Goal: Task Accomplishment & Management: Manage account settings

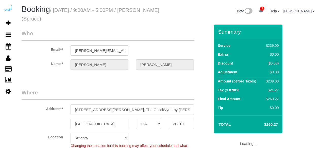
select select "GA"
select select "282"
select select "number:9"
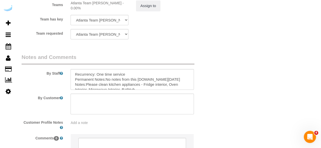
scroll to position [833, 0]
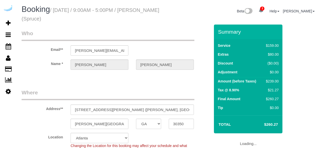
select select "GA"
select select "282"
select select "number:9"
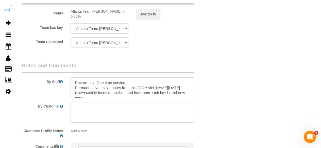
scroll to position [786, 0]
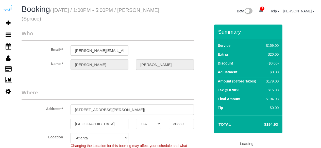
select select "GA"
select select "282"
select select "number:9"
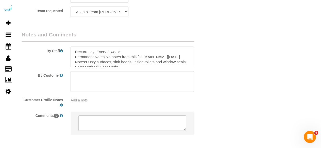
scroll to position [833, 0]
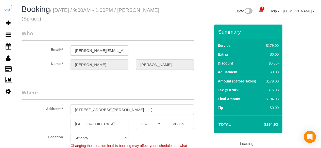
select select "GA"
select select "282"
select select "number:9"
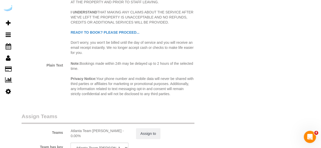
scroll to position [812, 0]
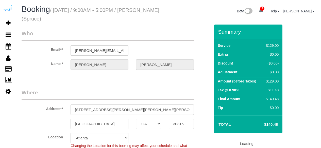
select select "GA"
select select "282"
select select "number:9"
select select "GA"
select select "282"
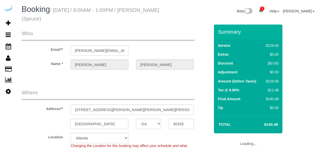
select select "number:9"
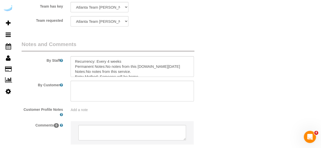
scroll to position [812, 0]
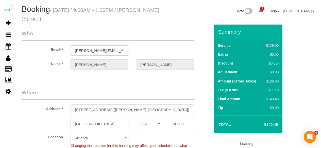
select select "GA"
select select "282"
select select "number:9"
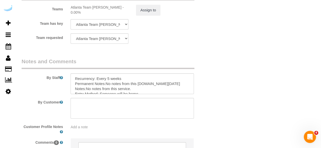
scroll to position [786, 0]
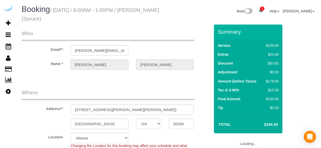
select select "GA"
select select "282"
select select "number:9"
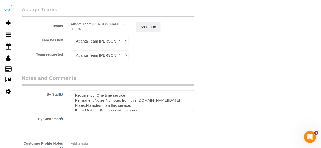
scroll to position [786, 0]
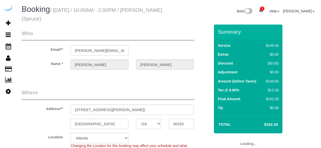
select select "GA"
select select "282"
select select "number:9"
select select "object:811"
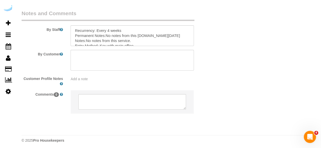
scroll to position [833, 0]
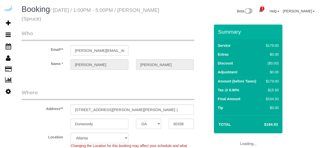
select select "GA"
select select "282"
select select "number:9"
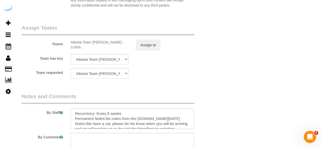
scroll to position [786, 0]
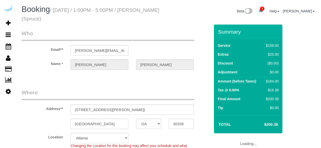
select select "GA"
select select "282"
select select "number:9"
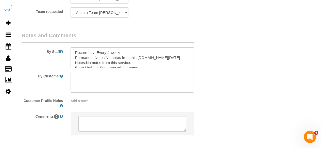
scroll to position [812, 0]
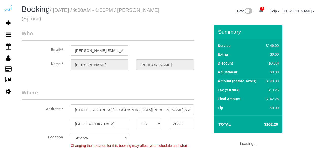
select select "GA"
select select "282"
select select "number:9"
select select "object:811"
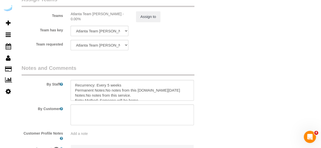
scroll to position [833, 0]
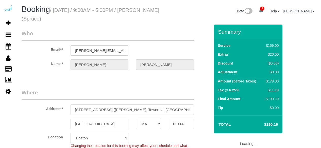
select select "MA"
select select "282"
select select "number:9"
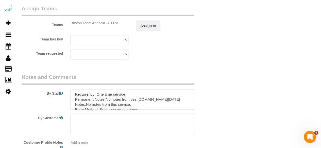
scroll to position [786, 0]
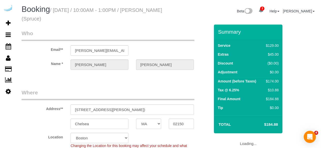
select select "MA"
select select "282"
select select "number:9"
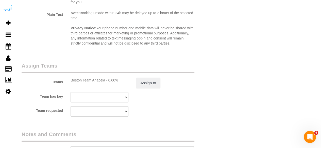
scroll to position [786, 0]
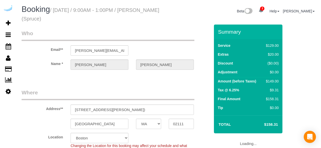
select select "MA"
select select "282"
select select "number:9"
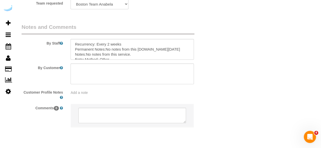
scroll to position [833, 0]
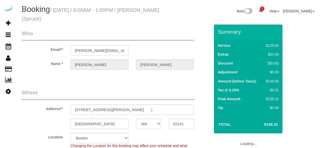
select select "MA"
select select "282"
select select "number:9"
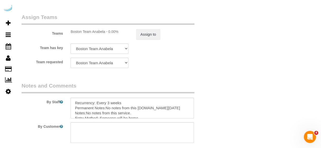
scroll to position [833, 0]
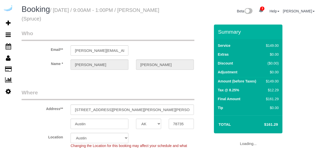
select select "[GEOGRAPHIC_DATA]"
select select "282"
select select "number:9"
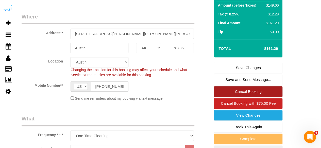
click at [242, 90] on link "Cancel Booking" at bounding box center [248, 92] width 68 height 11
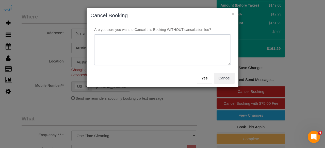
click at [185, 41] on textarea at bounding box center [162, 50] width 136 height 31
type textarea "Not on spruce."
click at [208, 77] on button "Yes" at bounding box center [204, 78] width 15 height 11
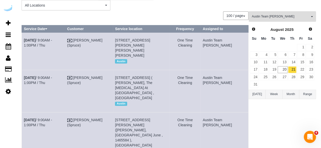
scroll to position [52, 0]
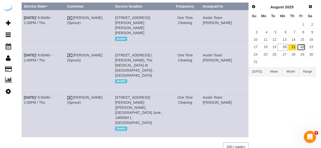
click at [303, 48] on link "22" at bounding box center [301, 47] width 8 height 7
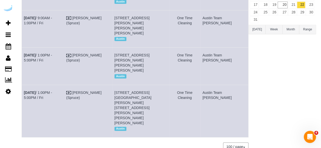
scroll to position [18, 0]
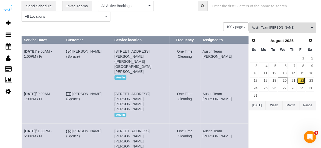
click at [301, 78] on link "22" at bounding box center [301, 81] width 8 height 7
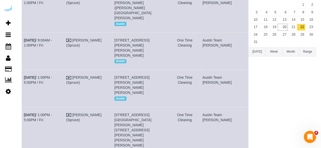
scroll to position [76, 0]
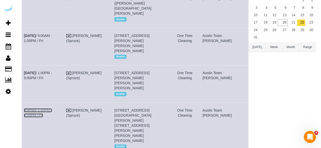
click at [52, 109] on link "Aug 22nd / 1:00PM - 5:00PM / Fri" at bounding box center [38, 113] width 28 height 9
click at [51, 34] on link "Aug 22nd / 9:00AM - 1:00PM / Fri" at bounding box center [38, 38] width 28 height 9
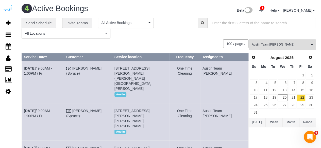
scroll to position [0, 0]
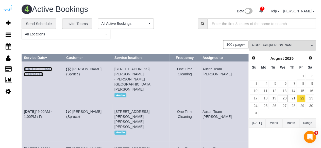
click at [52, 68] on link "Aug 22nd / 9:00AM - 1:00PM / Fri" at bounding box center [38, 71] width 28 height 9
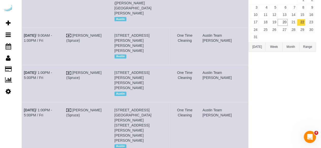
scroll to position [94, 0]
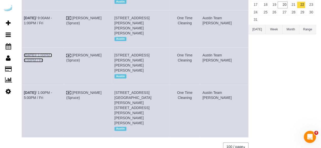
click at [52, 53] on link "Aug 22nd / 1:00PM - 5:00PM / Fri" at bounding box center [38, 57] width 28 height 9
click at [36, 91] on b "[DATE]" at bounding box center [30, 93] width 12 height 4
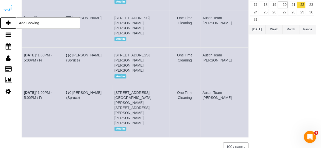
drag, startPoint x: 11, startPoint y: 24, endPoint x: 2, endPoint y: 24, distance: 9.1
click at [11, 24] on link "Add Booking" at bounding box center [8, 23] width 16 height 12
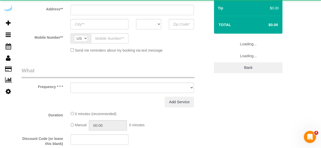
select select "object:2174"
select select "4"
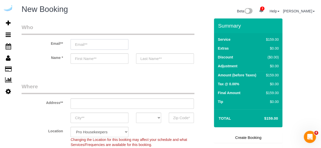
click at [102, 41] on input "email" at bounding box center [100, 44] width 58 height 10
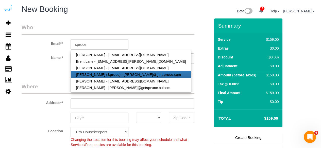
click at [107, 76] on strong "Spruce" at bounding box center [113, 75] width 12 height 4
type input "[PERSON_NAME][EMAIL_ADDRESS][DOMAIN_NAME]"
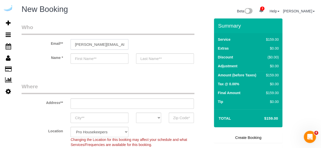
type input "[PERSON_NAME]"
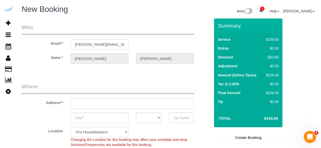
type input "3816 S Lamar Blvd"
type input "Austin"
select select "[GEOGRAPHIC_DATA]"
type input "78704"
select select "9"
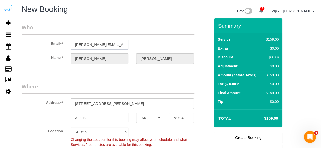
select select "object:2213"
click at [132, 105] on input "3816 S Lamar Blvd" at bounding box center [132, 104] width 123 height 10
paste input "1100 S Lamar Blvd, Austin, TX 78704"
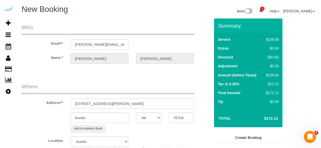
drag, startPoint x: 126, startPoint y: 104, endPoint x: 156, endPoint y: 101, distance: 29.6
click at [156, 101] on input "1100 S Lamar Blvd, Austin, TX 78704" at bounding box center [132, 104] width 123 height 10
type input "1100 S Lamar Blvd, Austin, TX 78704"
click at [174, 116] on input "78704" at bounding box center [181, 118] width 25 height 10
paste input "text"
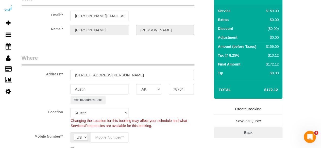
scroll to position [51, 0]
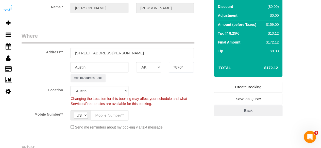
type input "78704"
drag, startPoint x: 108, startPoint y: 54, endPoint x: 165, endPoint y: 53, distance: 57.1
click at [165, 53] on input "1100 S Lamar Blvd, Austin, TX 78704" at bounding box center [132, 53] width 123 height 10
paste input "Michael Gilb"
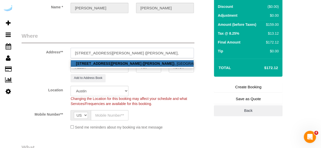
paste input "Lamar Union"
paste input "1466268"
type input "1100 S Lamar Blvd, Unit 2106 (Michael Gilb, Lamar Union , 1466268)"
click at [131, 34] on legend "Where" at bounding box center [108, 37] width 173 height 11
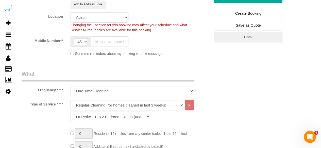
scroll to position [127, 0]
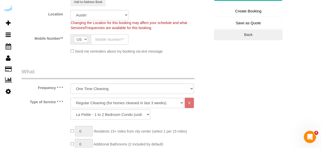
click at [110, 42] on input "text" at bounding box center [110, 39] width 38 height 10
click at [116, 44] on input "text" at bounding box center [110, 39] width 38 height 10
paste input "[PHONE_NUMBER]"
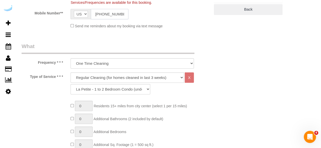
type input "[PHONE_NUMBER]"
click at [116, 76] on select "Deep Cleaning (for homes that have not been cleaned in 3+ weeks) Spruce Regular…" at bounding box center [127, 78] width 113 height 10
select select "5"
click at [71, 73] on select "Deep Cleaning (for homes that have not been cleaned in 3+ weeks) Spruce Regular…" at bounding box center [127, 78] width 113 height 10
select select "93"
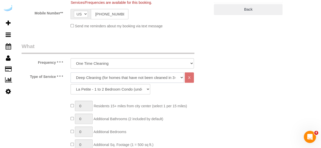
drag, startPoint x: 110, startPoint y: 78, endPoint x: 107, endPoint y: 82, distance: 5.1
click at [110, 78] on select "Deep Cleaning (for homes that have not been cleaned in 3+ weeks) Spruce Regular…" at bounding box center [127, 78] width 113 height 10
select select "282"
click at [71, 73] on select "Deep Cleaning (for homes that have not been cleaned in 3+ weeks) Spruce Regular…" at bounding box center [127, 78] width 113 height 10
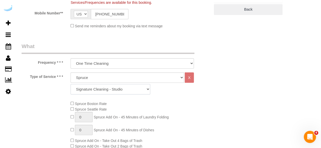
click at [117, 86] on select "Signature Cleaning - Studio Signature Cleaning - 1 Bed 1 Bath Signature Cleanin…" at bounding box center [111, 89] width 80 height 10
select select "326"
click at [71, 84] on select "Signature Cleaning - Studio Signature Cleaning - 1 Bed 1 Bath Signature Cleanin…" at bounding box center [111, 89] width 80 height 10
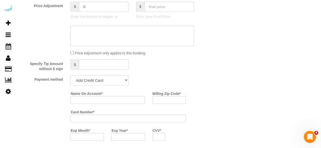
scroll to position [482, 0]
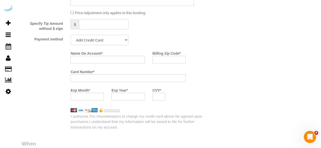
click at [107, 42] on select "Add Credit Card Cash Check Paypal" at bounding box center [100, 40] width 58 height 10
select select "string:check"
click at [71, 36] on select "Add Credit Card Cash Check Paypal" at bounding box center [100, 40] width 58 height 10
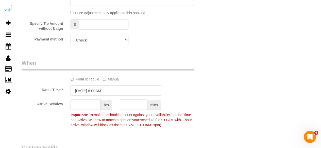
click at [91, 92] on input "08/20/2025 8:00AM" at bounding box center [116, 91] width 91 height 10
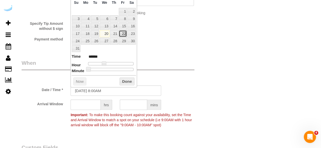
click at [119, 32] on link "22" at bounding box center [123, 33] width 8 height 7
click at [125, 33] on link "22" at bounding box center [123, 33] width 8 height 7
type input "[DATE] 9:00AM"
type input "******"
click at [106, 63] on span at bounding box center [106, 64] width 5 height 5
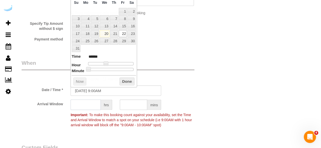
click at [92, 106] on input "text" at bounding box center [86, 105] width 30 height 10
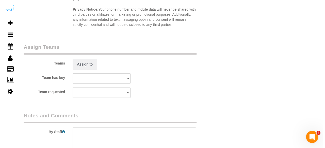
scroll to position [736, 0]
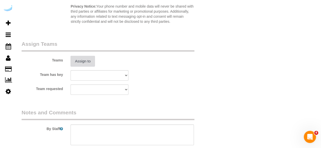
type input "4"
click at [85, 62] on button "Assign to" at bounding box center [83, 61] width 24 height 11
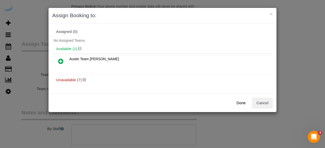
click at [85, 76] on div "Unavailable (7)" at bounding box center [162, 80] width 220 height 9
click at [83, 79] on icon at bounding box center [84, 80] width 3 height 4
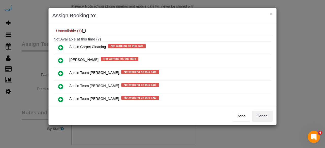
scroll to position [76, 0]
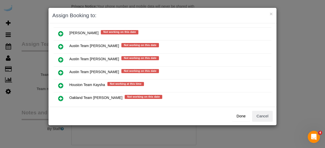
click at [59, 59] on icon at bounding box center [60, 60] width 5 height 6
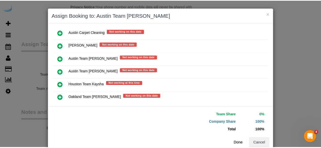
scroll to position [85, 0]
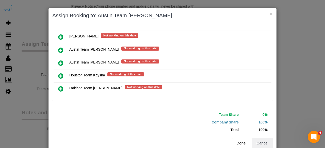
click at [236, 141] on button "Done" at bounding box center [241, 143] width 18 height 11
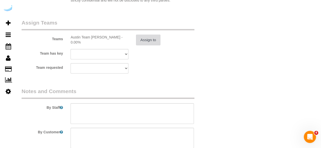
scroll to position [786, 0]
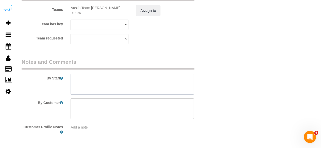
drag, startPoint x: 152, startPoint y: 85, endPoint x: 119, endPoint y: 22, distance: 71.6
click at [152, 85] on textarea at bounding box center [132, 84] width 123 height 21
paste textarea "Permanent Notes:No notes from this customer.Today's Notes:No notes from this se…"
paste textarea "The entrance is on treadwell st. Near Shake shack."
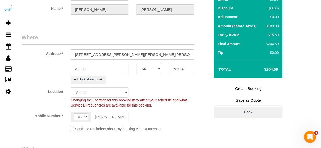
scroll to position [25, 0]
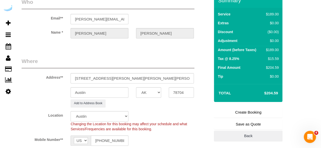
type textarea "Recurrency: EVERY 2 WEEKS Permanent Notes:No notes from this customer.Today's N…"
click at [239, 108] on link "Create Booking" at bounding box center [248, 112] width 68 height 11
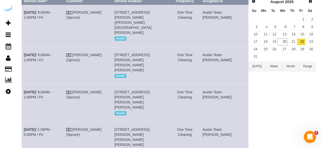
scroll to position [76, 0]
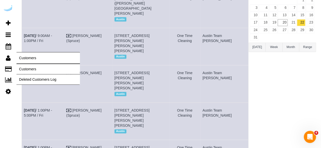
drag, startPoint x: 36, startPoint y: 68, endPoint x: 24, endPoint y: 55, distance: 18.3
click at [24, 56] on div "3 Beta Your Notifications You have 0 alerts × You have 2 to charge for 08/19/20…" at bounding box center [160, 77] width 321 height 306
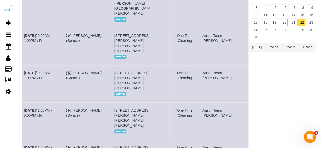
click at [27, 42] on td "Aug 22nd / 9:00AM - 1:00PM / Fri" at bounding box center [43, 46] width 42 height 37
drag, startPoint x: 35, startPoint y: 67, endPoint x: 23, endPoint y: 61, distance: 13.4
click at [23, 65] on td "Aug 22nd / 9:00AM - 1:00PM / Fri" at bounding box center [43, 83] width 42 height 37
copy link "Aug 22nd / 9:00AM - 1:00PM / Fri"
drag, startPoint x: 170, startPoint y: 72, endPoint x: 123, endPoint y: 62, distance: 47.6
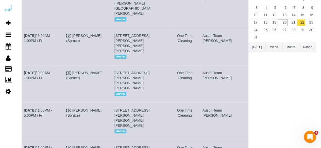
click at [123, 65] on td "1100 S Lamar Blvd, Unit 2106 (Michael Gilb, Lamar Union , 1466268), Austin, TX …" at bounding box center [140, 83] width 57 height 37
copy span "1100 S Lamar Blvd, Unit 2106 (Michael Gilb, Lamar Union , 1466268), Austin, TX …"
drag, startPoint x: 234, startPoint y: 70, endPoint x: 217, endPoint y: 61, distance: 19.5
click at [217, 65] on td "Austin Team Isabel" at bounding box center [224, 83] width 48 height 37
copy td "Austin Team Isabel"
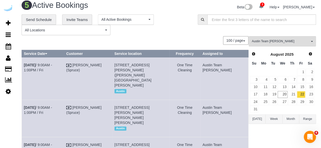
scroll to position [0, 0]
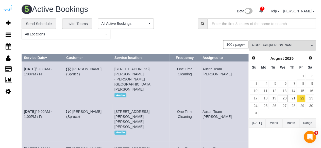
click at [164, 45] on div "100 / page 10 / page 20 / page 30 / page 40 / page 50 / page 100 / page" at bounding box center [135, 44] width 227 height 9
click at [300, 97] on link "22" at bounding box center [301, 98] width 8 height 7
click at [277, 42] on button "Austin Team Isabel All Teams" at bounding box center [282, 45] width 67 height 10
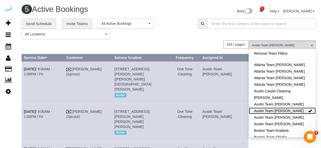
click at [279, 108] on link "Austin Team Isabel" at bounding box center [282, 111] width 67 height 7
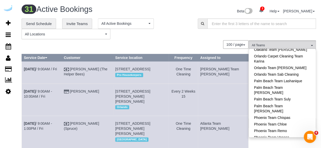
scroll to position [507, 0]
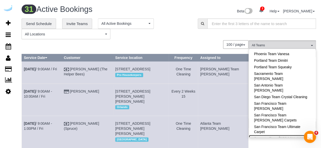
click at [285, 135] on link "Sarasota Team Juan" at bounding box center [282, 138] width 67 height 7
click at [202, 37] on div "**********" at bounding box center [169, 29] width 302 height 21
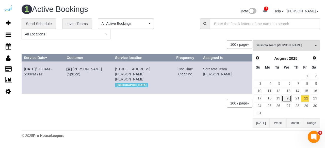
click at [288, 98] on link "20" at bounding box center [286, 98] width 10 height 7
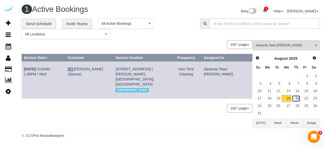
click at [297, 99] on link "21" at bounding box center [296, 98] width 8 height 7
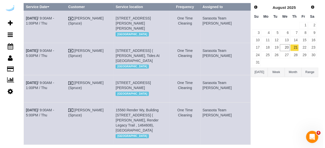
scroll to position [0, 0]
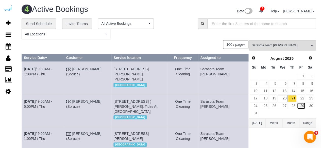
click at [304, 103] on link "29" at bounding box center [301, 106] width 8 height 7
click at [303, 99] on link "22" at bounding box center [301, 98] width 8 height 7
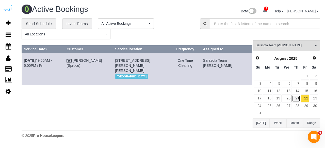
click at [296, 99] on link "21" at bounding box center [296, 98] width 8 height 7
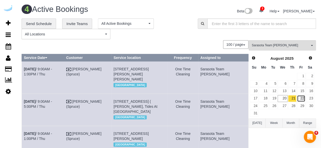
click at [304, 98] on link "22" at bounding box center [301, 98] width 8 height 7
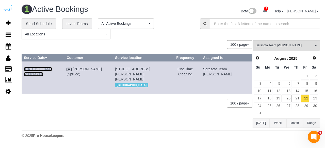
click at [52, 69] on link "Aug 22nd / 9:00AM - 5:00PM / Fri" at bounding box center [38, 71] width 28 height 9
click at [170, 39] on div "**********" at bounding box center [171, 74] width 298 height 110
click at [188, 102] on div "100 / page 10 / page 20 / page 30 / page 40 / page 50 / page 100 / page" at bounding box center [137, 103] width 231 height 9
drag, startPoint x: 307, startPoint y: 98, endPoint x: 212, endPoint y: 39, distance: 111.8
click at [307, 98] on link "22" at bounding box center [305, 98] width 8 height 7
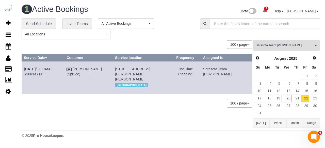
click at [281, 43] on span "Sarasota Team Juan" at bounding box center [284, 45] width 58 height 4
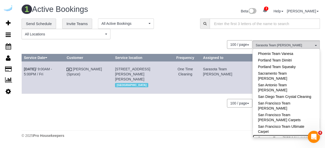
click at [288, 135] on link "Sarasota Team Juan" at bounding box center [286, 138] width 67 height 7
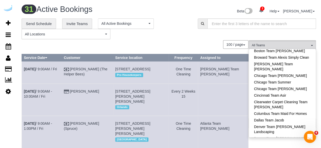
scroll to position [101, 0]
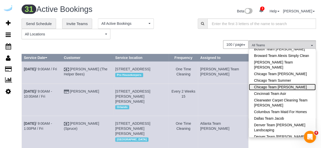
click at [296, 86] on link "Chicago Team Wesley" at bounding box center [282, 87] width 67 height 7
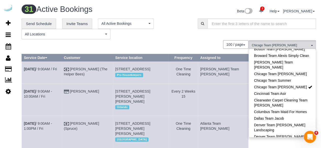
click at [170, 14] on div "Beta 3 Your Notifications You have 0 alerts × You have 2 to charge for 08/19/20…" at bounding box center [244, 11] width 151 height 13
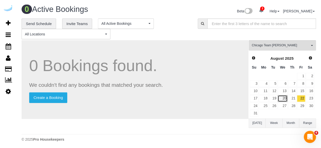
click at [284, 96] on link "20" at bounding box center [283, 98] width 10 height 7
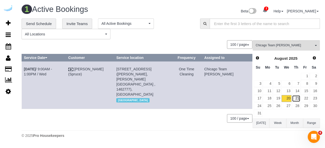
click at [297, 99] on link "21" at bounding box center [296, 98] width 8 height 7
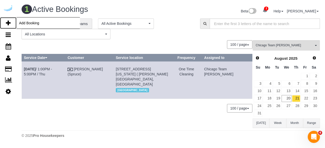
click at [10, 23] on icon at bounding box center [8, 23] width 5 height 6
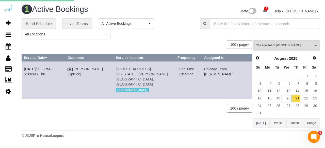
select select "4"
select select "number:9"
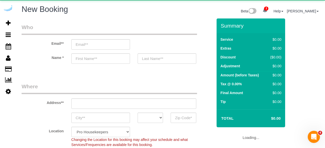
select select "object:5156"
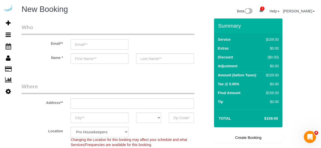
click at [99, 45] on input "email" at bounding box center [100, 44] width 58 height 10
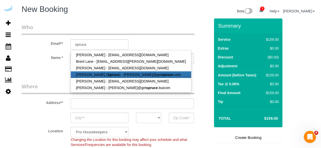
click at [107, 74] on strong "Spruce" at bounding box center [113, 75] width 12 height 4
type input "[PERSON_NAME][EMAIL_ADDRESS][DOMAIN_NAME]"
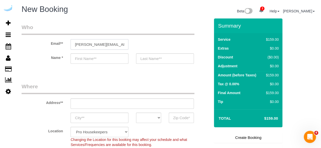
type input "[PERSON_NAME]"
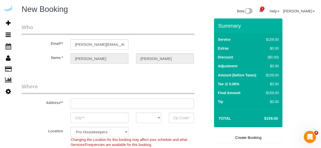
type input "3816 S Lamar Blvd"
type input "Austin"
select select "[GEOGRAPHIC_DATA]"
type input "78704"
click at [126, 103] on input "3816 S Lamar Blvd" at bounding box center [132, 104] width 123 height 10
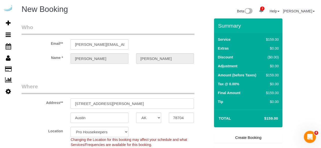
select select "9"
paste input "728 N Morgan St, Chicago, IL 60642"
type input "728 N Morgan St, Chicago, IL 60642"
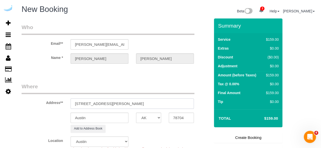
select select "object:5200"
drag, startPoint x: 127, startPoint y: 105, endPoint x: 169, endPoint y: 116, distance: 44.2
click at [148, 105] on input "728 N Morgan St, Chicago, IL 60642" at bounding box center [132, 104] width 123 height 10
type input "728 N Morgan St, Chicago, IL 60642"
click at [180, 119] on input "78704" at bounding box center [181, 118] width 25 height 10
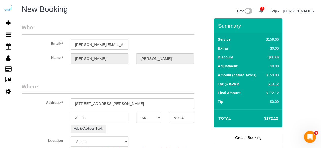
paste input "60642"
type input "60642"
click at [153, 116] on select "AK AL AR AZ CA CO CT DC DE FL GA HI IA ID IL IN KS KY LA MA MD ME MI MN MO MS M…" at bounding box center [148, 118] width 25 height 10
select select "11"
select select "IL"
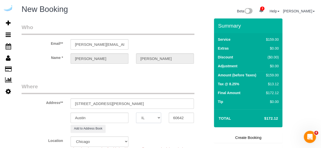
click at [136, 113] on select "AK AL AR AZ CA CO CT DC DE FL GA HI IA ID IL IN KS KY LA MA MD ME MI MN MO MS M…" at bounding box center [148, 118] width 25 height 10
select select "object:5247"
click at [121, 118] on input "Austin" at bounding box center [100, 118] width 58 height 10
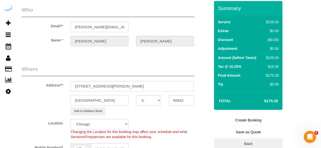
scroll to position [25, 0]
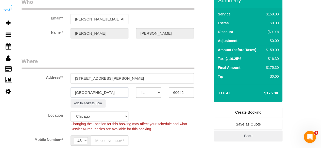
type input "[GEOGRAPHIC_DATA]"
drag, startPoint x: 106, startPoint y: 77, endPoint x: 156, endPoint y: 70, distance: 51.3
click at [156, 70] on div "Address** 728 N Morgan St, Chicago, IL 60642" at bounding box center [116, 71] width 196 height 26
paste input "S-0810"
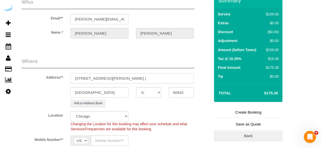
paste input "Gabriela Carey"
paste input "Spoke"
paste input "1466351"
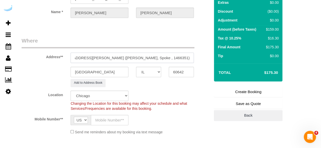
scroll to position [51, 0]
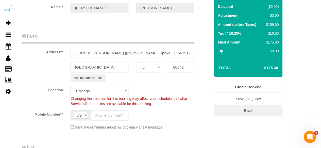
type input "728 N Morgan St, Building S-0810, Unit S-0810 (Gabriela Carey, Spoke , 1466351)"
click at [103, 118] on input "text" at bounding box center [110, 115] width 38 height 10
type input "[PHONE_NUMBER]"
type input "Brandie Louck"
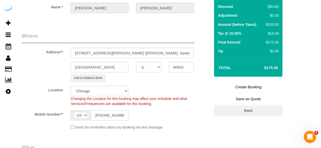
type input "[PHONE_NUMBER]"
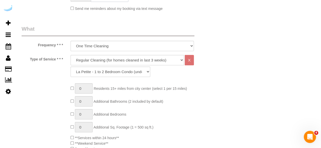
scroll to position [178, 0]
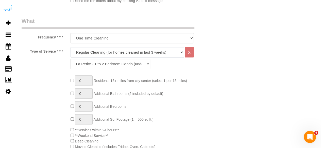
drag, startPoint x: 124, startPoint y: 48, endPoint x: 123, endPoint y: 53, distance: 4.8
click at [124, 48] on select "Deep Cleaning (for homes that have not been cleaned in 3+ weeks) Spruce Regular…" at bounding box center [127, 52] width 113 height 10
select select "282"
click at [71, 47] on select "Deep Cleaning (for homes that have not been cleaned in 3+ weeks) Spruce Regular…" at bounding box center [127, 52] width 113 height 10
select select "303"
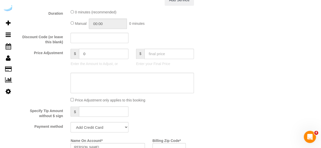
scroll to position [457, 0]
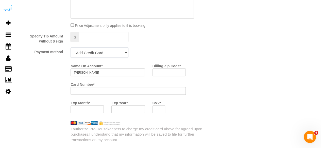
click at [110, 52] on select "Add Credit Card Cash Check Paypal" at bounding box center [100, 52] width 58 height 10
select select "string:check"
click at [71, 48] on select "Add Credit Card Cash Check Paypal" at bounding box center [100, 52] width 58 height 10
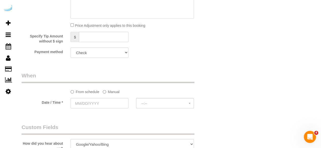
click at [111, 91] on label "Manual" at bounding box center [111, 91] width 17 height 7
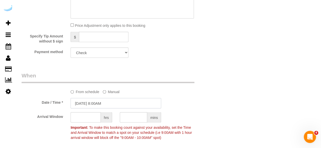
click at [105, 99] on input "08/20/2025 8:00AM" at bounding box center [116, 103] width 91 height 10
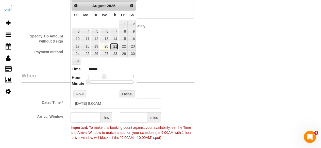
click at [115, 47] on link "21" at bounding box center [114, 46] width 8 height 7
type input "08/21/2025 9:00AM"
type input "******"
click at [105, 75] on span at bounding box center [106, 76] width 5 height 5
click at [90, 117] on input "text" at bounding box center [86, 117] width 30 height 10
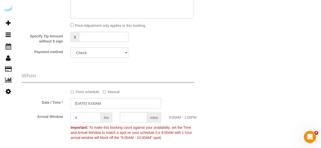
type input "4"
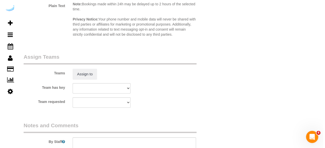
scroll to position [710, 0]
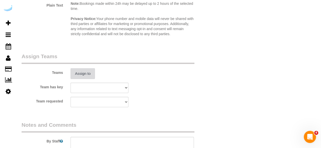
click at [94, 72] on button "Assign to" at bounding box center [83, 73] width 24 height 11
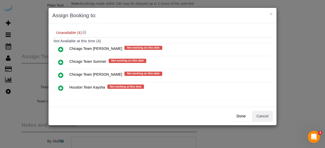
scroll to position [40, 0]
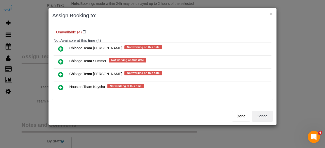
click at [59, 73] on icon at bounding box center [60, 75] width 5 height 6
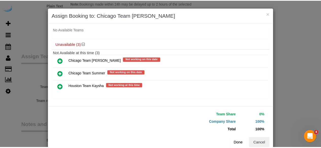
scroll to position [40, 0]
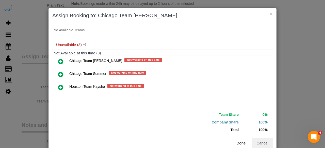
click at [238, 142] on button "Done" at bounding box center [241, 143] width 18 height 11
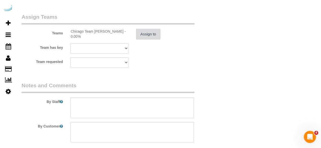
scroll to position [786, 0]
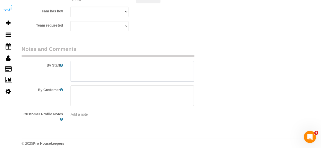
click at [134, 74] on textarea at bounding box center [132, 71] width 123 height 21
click at [162, 70] on textarea at bounding box center [132, 71] width 123 height 21
paste textarea "Permanent Notes:No notes from this customer.Today's Notes:My shower, please! En…"
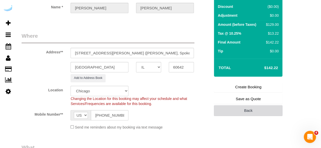
scroll to position [0, 0]
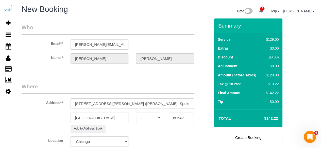
type textarea "Recurrency: One time service Permanent Notes:No notes from this customer.Today'…"
click at [239, 136] on link "Create Booking" at bounding box center [248, 138] width 68 height 11
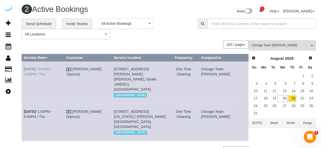
drag, startPoint x: 35, startPoint y: 78, endPoint x: 24, endPoint y: 69, distance: 14.6
click at [24, 69] on td "Aug 21st / 9:00AM - 1:00PM / Thu" at bounding box center [43, 83] width 42 height 42
copy link "Aug 21st / 9:00AM - 1:00PM / Thu"
drag, startPoint x: 154, startPoint y: 85, endPoint x: 120, endPoint y: 71, distance: 36.8
click at [120, 71] on td "728 N Morgan St, Building S-0810, Unit S-0810 (Gabriela Carey, Spoke , 1466351)…" at bounding box center [140, 83] width 57 height 42
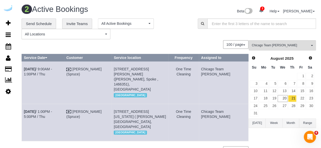
copy span "728 N Morgan St, Building S-0810, Unit S-0810 (Gabriela Carey, Spoke , 1466351)…"
drag, startPoint x: 226, startPoint y: 73, endPoint x: 214, endPoint y: 69, distance: 12.8
click at [214, 69] on td "Chicago Team Wesley" at bounding box center [223, 83] width 49 height 42
copy td "Chicago Team Wesley"
click at [165, 41] on div "100 / page 10 / page 20 / page 30 / page 40 / page 50 / page 100 / page" at bounding box center [135, 44] width 227 height 9
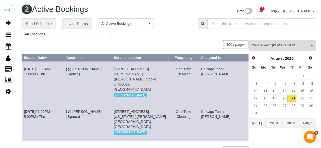
click at [256, 44] on span "Chicago Team Wesley" at bounding box center [281, 45] width 58 height 4
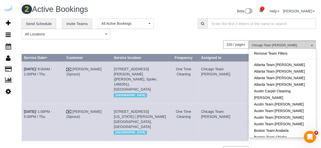
scroll to position [95, 0]
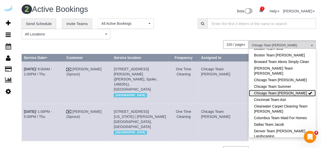
click at [272, 91] on link "Chicago Team Wesley" at bounding box center [282, 93] width 67 height 7
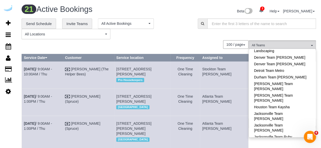
scroll to position [248, 0]
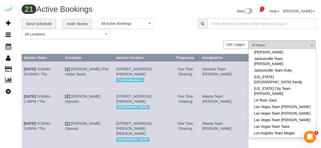
click at [149, 47] on div "100 / page 10 / page 20 / page 30 / page 40 / page 50 / page 100 / page" at bounding box center [135, 44] width 227 height 9
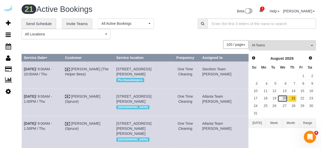
click at [284, 98] on link "20" at bounding box center [283, 98] width 10 height 7
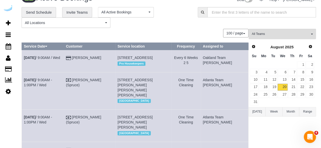
scroll to position [0, 0]
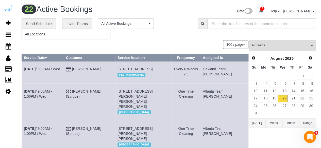
click at [280, 44] on span "All Teams" at bounding box center [281, 45] width 58 height 4
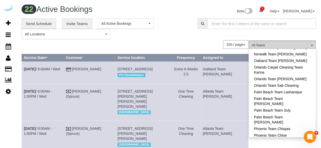
scroll to position [425, 0]
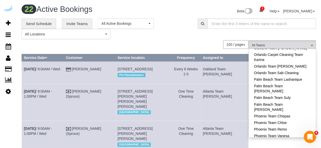
click at [282, 146] on link "Portland Team Squeaky" at bounding box center [282, 149] width 67 height 7
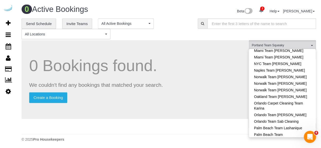
scroll to position [374, 0]
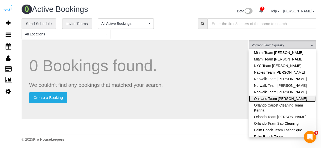
click at [287, 96] on link "Oakland Team [PERSON_NAME]" at bounding box center [282, 99] width 67 height 7
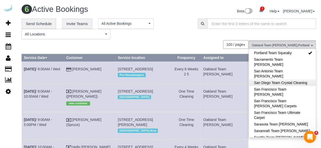
scroll to position [527, 0]
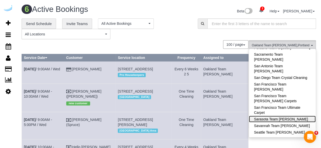
click at [290, 116] on link "Sarasota Team Juan" at bounding box center [282, 119] width 67 height 7
click at [202, 46] on div "100 / page 10 / page 20 / page 30 / page 40 / page 50 / page 100 / page" at bounding box center [135, 44] width 227 height 9
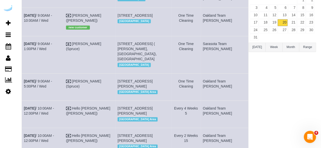
scroll to position [0, 0]
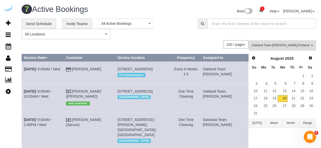
click at [271, 43] on button "Oakland Team Cristina , Portland Team Squeaky , Sarasota Team Juan All Teams" at bounding box center [282, 45] width 67 height 10
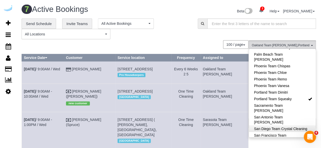
scroll to position [476, 0]
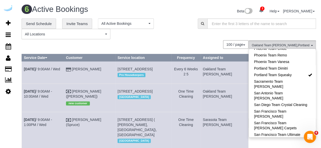
scroll to position [527, 0]
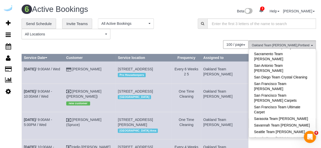
click at [289, 142] on link "Seattle Team Verde Cleaning" at bounding box center [282, 145] width 67 height 7
click at [166, 43] on div "100 / page 10 / page 20 / page 30 / page 40 / page 50 / page 100 / page" at bounding box center [135, 44] width 227 height 9
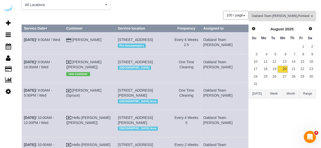
scroll to position [37, 0]
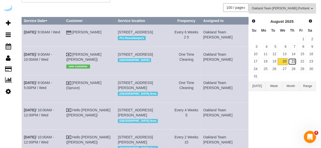
click at [291, 61] on link "21" at bounding box center [292, 61] width 8 height 7
click at [168, 12] on div "0 Bookings found. We couldn't find any bookings that matched your search. Creat…" at bounding box center [135, 105] width 227 height 205
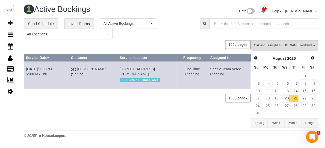
scroll to position [0, 0]
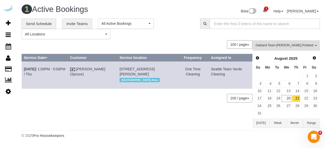
click at [272, 44] on span "Oakland Team Cristina , Portland Team Squeaky , Seattle Team Verde Cleaning" at bounding box center [284, 45] width 58 height 4
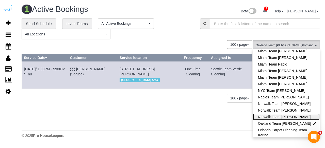
click at [302, 114] on link "Norwalk Team Rosario" at bounding box center [286, 117] width 67 height 7
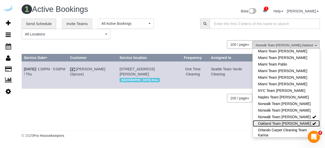
click at [302, 121] on link "Oakland Team [PERSON_NAME]" at bounding box center [286, 124] width 67 height 7
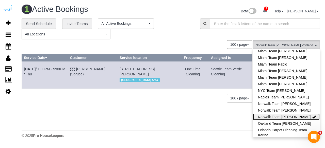
click at [304, 114] on link "Norwalk Team Rosario" at bounding box center [286, 117] width 67 height 7
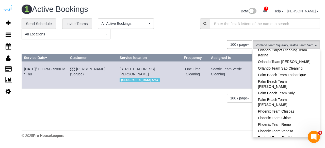
scroll to position [476, 0]
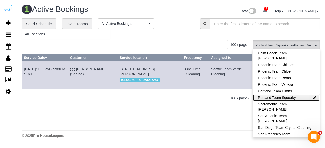
click at [303, 95] on link "Portland Team Squeaky" at bounding box center [286, 98] width 67 height 7
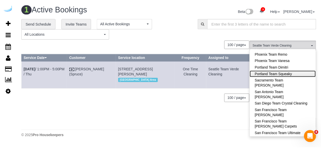
scroll to position [553, 0]
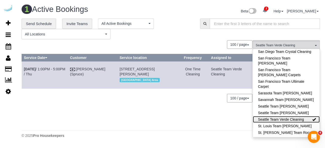
click at [303, 116] on link "Seattle Team Verde Cleaning" at bounding box center [286, 119] width 67 height 7
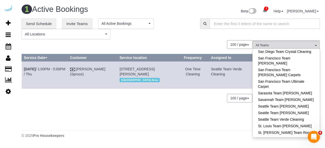
click at [215, 102] on div "100 / page 10 / page 20 / page 30 / page 40 / page 50 / page 100 / page" at bounding box center [137, 98] width 231 height 9
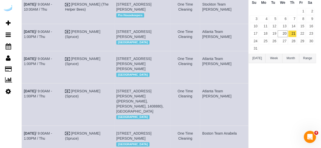
scroll to position [0, 0]
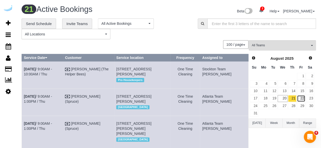
click at [300, 99] on link "22" at bounding box center [301, 98] width 8 height 7
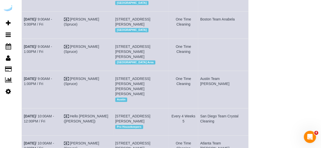
scroll to position [685, 0]
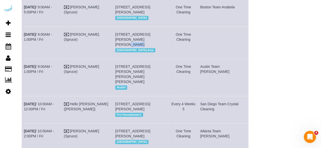
drag, startPoint x: 143, startPoint y: 60, endPoint x: 134, endPoint y: 60, distance: 8.1
click at [134, 47] on span "434 Kirkland Way, Building 347, Unit 347 (Jamie Johnson, Boardwalk , 1466010 ),…" at bounding box center [132, 39] width 35 height 14
copy span "t 347"
click at [29, 37] on b "Aug 22nd" at bounding box center [30, 34] width 12 height 4
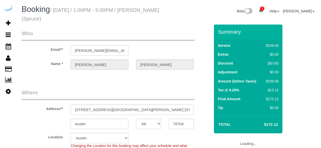
select select "[GEOGRAPHIC_DATA]"
select select "282"
select select "number:9"
select select "object:826"
select select "[GEOGRAPHIC_DATA]"
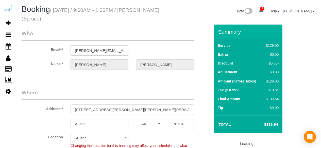
select select "282"
select select "number:9"
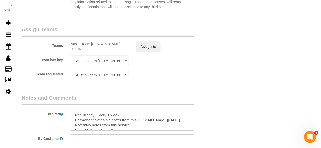
scroll to position [812, 0]
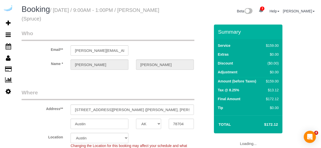
select select "[GEOGRAPHIC_DATA]"
select select "282"
select select "number:9"
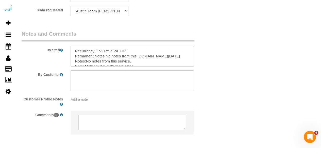
scroll to position [812, 0]
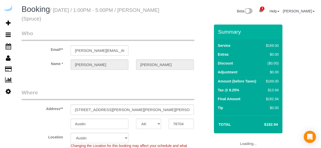
select select "[GEOGRAPHIC_DATA]"
select select "282"
select select "number:9"
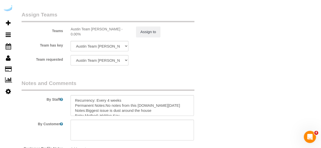
scroll to position [786, 0]
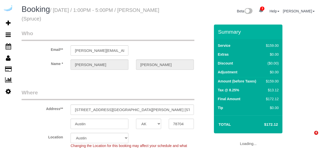
select select "[GEOGRAPHIC_DATA]"
select select "282"
select select "number:9"
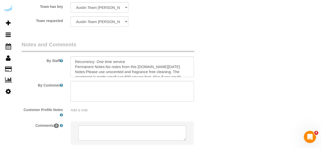
scroll to position [833, 0]
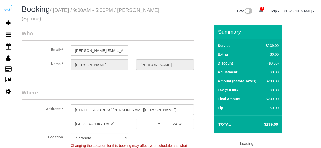
select select "FL"
select select "282"
select select "number:9"
select select "object:801"
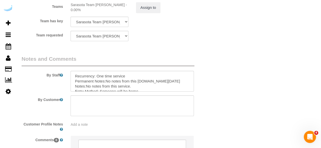
scroll to position [786, 0]
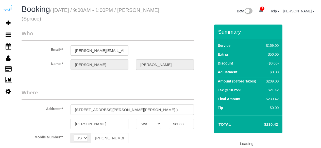
select select "WA"
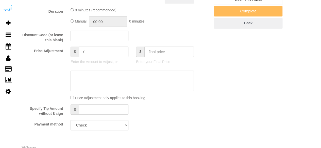
select select "object:628"
select select "282"
select select "number:9"
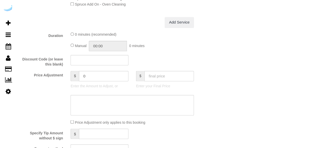
select select "object:800"
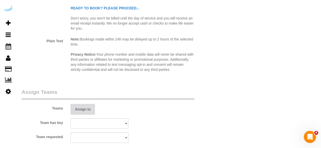
click at [82, 110] on button "Assign to" at bounding box center [83, 109] width 24 height 11
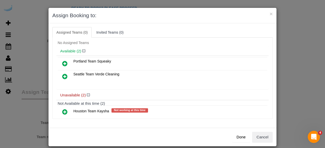
scroll to position [35, 0]
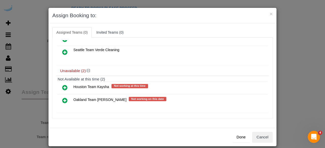
click at [62, 98] on icon at bounding box center [64, 101] width 5 height 6
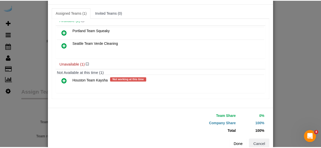
scroll to position [32, 0]
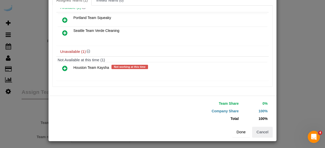
click at [243, 135] on button "Done" at bounding box center [241, 132] width 18 height 11
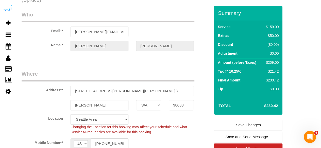
scroll to position [0, 0]
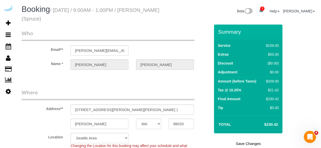
click at [236, 141] on link "Save Changes" at bounding box center [248, 144] width 68 height 11
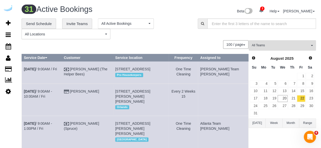
click at [298, 46] on span "All Teams" at bounding box center [281, 45] width 58 height 4
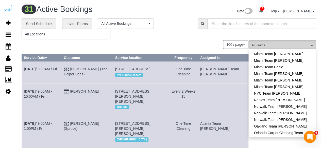
scroll to position [381, 0]
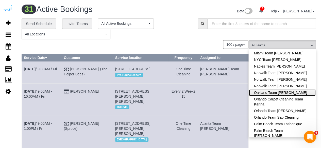
drag, startPoint x: 295, startPoint y: 63, endPoint x: 231, endPoint y: 38, distance: 68.8
click at [296, 90] on link "Oakland Team Cristina" at bounding box center [282, 93] width 67 height 7
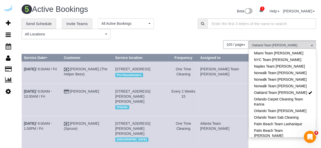
click at [210, 36] on div "**********" at bounding box center [169, 29] width 302 height 21
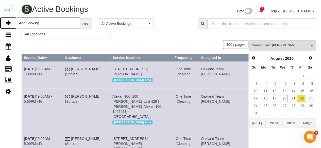
click at [7, 22] on icon at bounding box center [8, 23] width 5 height 6
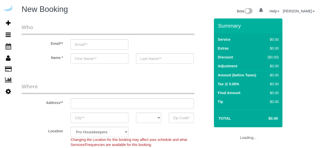
select select "4"
select select "number:9"
click at [83, 40] on input "email" at bounding box center [100, 44] width 58 height 10
select select "object:1262"
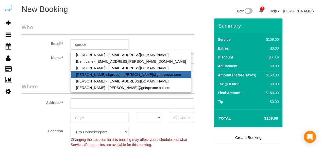
click at [81, 73] on link "Brandie Louck ( Spruce ) - brandie@get spruce .com" at bounding box center [131, 75] width 120 height 7
type input "[PERSON_NAME][EMAIL_ADDRESS][DOMAIN_NAME]"
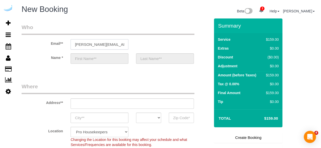
type input "[PERSON_NAME]"
click at [122, 105] on input "text" at bounding box center [132, 104] width 123 height 10
type input "3816 S Lamar Blvd"
type input "Austin"
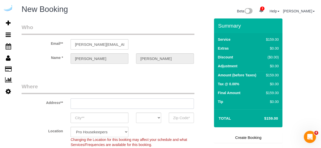
select select "[GEOGRAPHIC_DATA]"
type input "78704"
select select "9"
paste input "1466306"
type input "1466306"
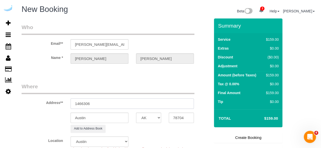
select select "object:1306"
click at [112, 99] on input "1466306" at bounding box center [132, 104] width 123 height 10
paste input "850 N 34th St, Seattle, WA 98103"
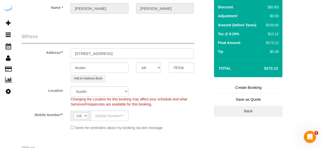
scroll to position [51, 0]
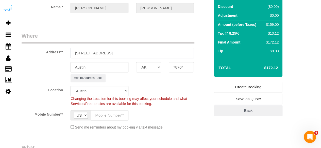
drag, startPoint x: 123, startPoint y: 51, endPoint x: 148, endPoint y: 54, distance: 25.0
click at [145, 50] on input "1850 N 34th St, Seattle, WA 98103" at bounding box center [132, 53] width 123 height 10
type input "1850 N 34th St, Seattle, WA 98103"
click at [180, 66] on input "78704" at bounding box center [181, 67] width 25 height 10
paste input "98103"
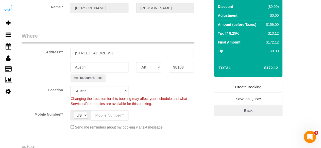
type input "98103"
click at [145, 64] on select "AK AL AR AZ CA CO CT DC DE FL GA HI IA ID IL IN KS KY LA MA MD ME MI MN MO MS M…" at bounding box center [148, 67] width 25 height 10
select select "WA"
click at [122, 68] on input "Austin" at bounding box center [100, 67] width 58 height 10
select select "4"
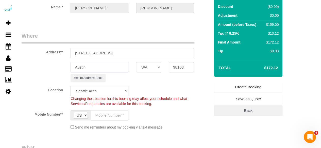
select select "object:1353"
select select "228"
type input "Seattle"
drag, startPoint x: 103, startPoint y: 53, endPoint x: 177, endPoint y: 53, distance: 74.1
click at [177, 53] on input "1850 N 34th St, Seattle, WA 98103" at bounding box center [132, 53] width 123 height 10
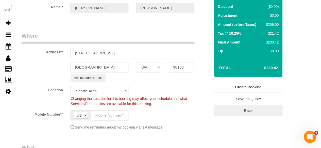
paste input "Kate Swanson"
paste input "AMLI Wallingford"
paste input "1466306"
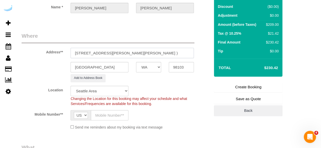
type input "1850 N 34th St, Building 428, Unit 428 ( Kate Swanson, AMLI Wallingford , 14663…"
click at [112, 110] on input "text" at bounding box center [110, 115] width 38 height 10
type input "[PHONE_NUMBER]"
type input "Brandie Louck"
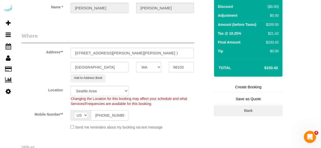
type input "[PHONE_NUMBER]"
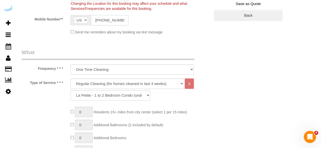
scroll to position [152, 0]
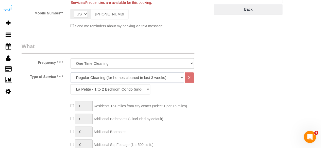
click at [108, 80] on select "Deep Cleaning (for homes that have not been cleaned in 3+ weeks) Spruce Regular…" at bounding box center [127, 78] width 113 height 10
select select "282"
click at [71, 73] on select "Deep Cleaning (for homes that have not been cleaned in 3+ weeks) Spruce Regular…" at bounding box center [127, 78] width 113 height 10
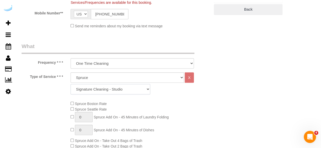
click at [105, 90] on select "Signature Cleaning - Studio Signature Cleaning - 1 Bed 1 Bath Signature Cleanin…" at bounding box center [111, 89] width 80 height 10
select select "320"
click at [71, 84] on select "Signature Cleaning - Studio Signature Cleaning - 1 Bed 1 Bath Signature Cleanin…" at bounding box center [111, 89] width 80 height 10
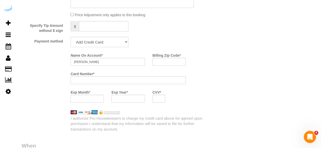
scroll to position [507, 0]
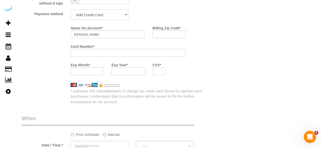
click at [110, 19] on select "Add Credit Card Cash Check Paypal" at bounding box center [100, 15] width 58 height 10
select select "string:check"
click at [71, 10] on select "Add Credit Card Cash Check Paypal" at bounding box center [100, 15] width 58 height 10
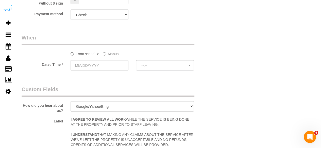
click at [108, 52] on label "Manual" at bounding box center [111, 53] width 17 height 7
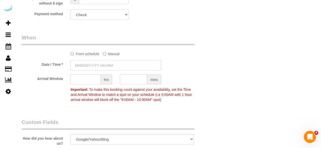
click at [100, 67] on input "text" at bounding box center [116, 65] width 91 height 10
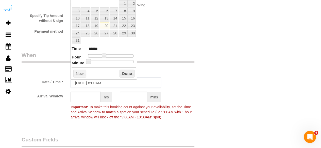
scroll to position [482, 0]
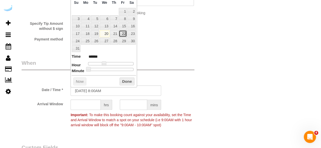
click at [122, 33] on link "22" at bounding box center [123, 33] width 8 height 7
type input "[DATE] 9:00AM"
type input "******"
type input "08/22/2025 10:00AM"
type input "*******"
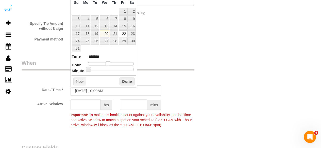
drag, startPoint x: 102, startPoint y: 61, endPoint x: 108, endPoint y: 62, distance: 5.1
click at [108, 62] on span at bounding box center [108, 64] width 5 height 5
click at [82, 107] on input "text" at bounding box center [86, 105] width 30 height 10
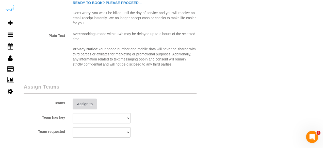
scroll to position [710, 0]
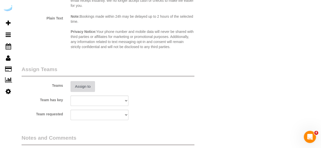
type input "7"
click at [84, 87] on button "Assign to" at bounding box center [83, 86] width 24 height 11
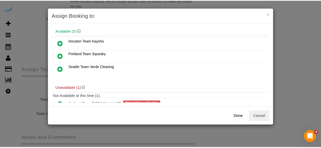
scroll to position [35, 0]
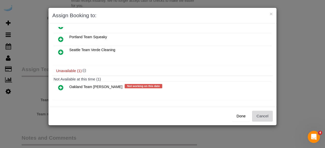
click at [262, 115] on button "Cancel" at bounding box center [262, 116] width 21 height 11
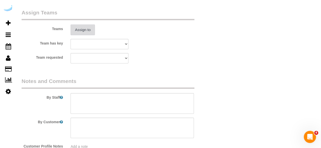
scroll to position [804, 0]
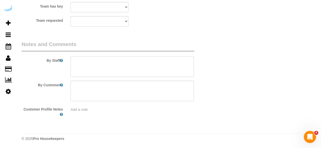
click at [117, 66] on textarea at bounding box center [132, 66] width 123 height 21
click at [110, 74] on textarea at bounding box center [132, 66] width 123 height 21
paste textarea "Permanent Notes:No notes from this customer.Today's Notes:Please don’t do any d…"
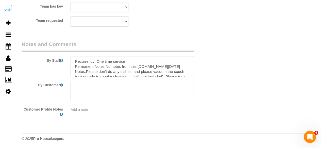
scroll to position [43, 0]
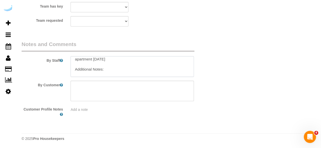
type textarea "Recurrency: One time service Permanent Notes:No notes from this customer.Today'…"
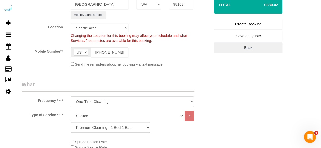
scroll to position [43, 0]
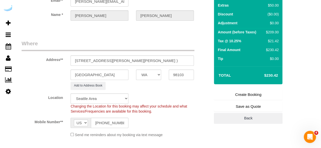
click at [244, 96] on link "Create Booking" at bounding box center [248, 95] width 68 height 11
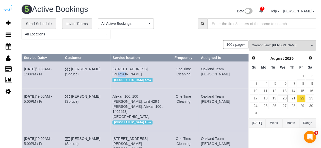
drag, startPoint x: 155, startPoint y: 68, endPoint x: 150, endPoint y: 68, distance: 4.3
click at [147, 68] on span "207 Park Ln, Unit 501 (Joep Adam, Voda, 1406677 ), Kirkland, WA 98033" at bounding box center [129, 71] width 35 height 9
copy span "501"
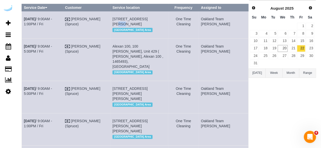
scroll to position [51, 0]
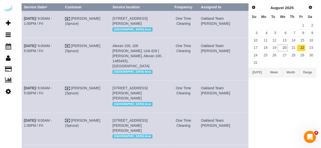
click at [145, 49] on span "Alexan 100, 100 [PERSON_NAME], Unit 429 ( [PERSON_NAME], Alexan 100 , 1465493),…" at bounding box center [137, 56] width 51 height 24
drag, startPoint x: 127, startPoint y: 57, endPoint x: 119, endPoint y: 56, distance: 8.4
click at [119, 56] on td "Alexan 100, 100 Denny Wy, Unit 429 ( Stephen Callcott, Alexan 100 , 1465493), S…" at bounding box center [139, 59] width 58 height 42
copy span "429"
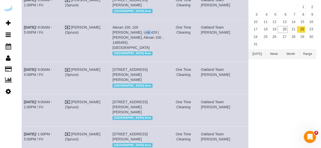
scroll to position [76, 0]
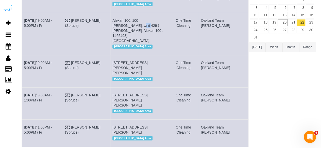
drag, startPoint x: 131, startPoint y: 67, endPoint x: 128, endPoint y: 68, distance: 3.1
click at [128, 68] on span "[STREET_ADDRESS][PERSON_NAME][PERSON_NAME]" at bounding box center [129, 68] width 35 height 14
copy span "518"
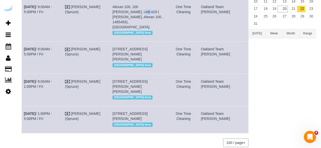
scroll to position [126, 0]
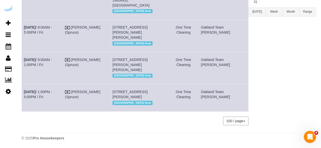
drag, startPoint x: 126, startPoint y: 91, endPoint x: 121, endPoint y: 92, distance: 5.3
click at [121, 92] on span "[STREET_ADDRESS][PERSON_NAME]" at bounding box center [129, 94] width 35 height 9
copy span "511"
drag, startPoint x: 169, startPoint y: 48, endPoint x: 163, endPoint y: 50, distance: 5.9
click at [147, 58] on span "[STREET_ADDRESS][PERSON_NAME][PERSON_NAME]" at bounding box center [129, 65] width 35 height 14
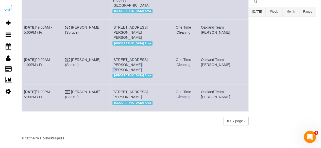
copy span "347"
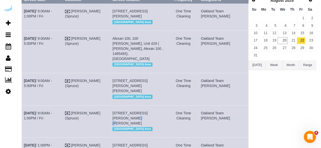
scroll to position [50, 0]
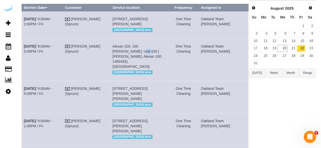
drag, startPoint x: 128, startPoint y: 55, endPoint x: 118, endPoint y: 51, distance: 10.6
click at [119, 55] on td "Alexan 100, 100 Denny Wy, Unit 429 ( Stephen Callcott, Alexan 100 , 1465493), S…" at bounding box center [139, 60] width 58 height 42
copy span "429"
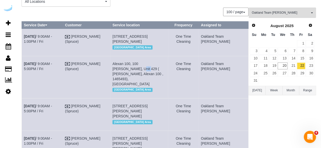
scroll to position [25, 0]
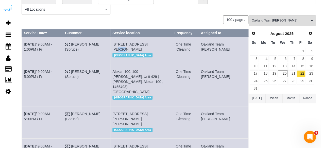
drag, startPoint x: 155, startPoint y: 44, endPoint x: 150, endPoint y: 44, distance: 4.8
click at [147, 44] on span "207 Park Ln, Unit 501 (Joep Adam, Voda, 1406677 ), Kirkland, WA 98033" at bounding box center [129, 46] width 35 height 9
copy span "501"
click at [52, 44] on link "Aug 22nd / 9:00AM - 1:00PM / Fri" at bounding box center [38, 46] width 28 height 9
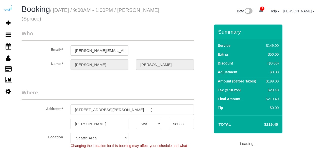
select select "WA"
select select "282"
select select "number:9"
select select "object:806"
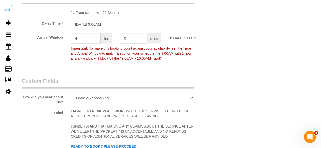
scroll to position [558, 0]
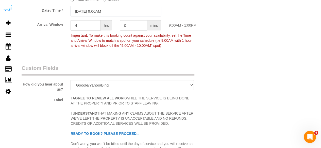
click at [89, 10] on input "[DATE] 9:00AM" at bounding box center [116, 11] width 91 height 10
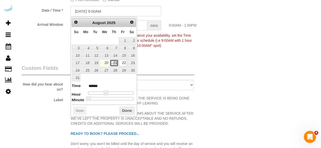
click at [115, 62] on link "21" at bounding box center [114, 63] width 8 height 7
type input "[DATE] 9:00AM"
click at [119, 112] on button "Done" at bounding box center [126, 111] width 15 height 8
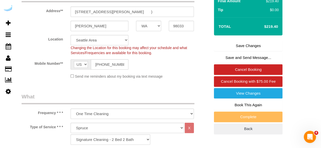
scroll to position [51, 0]
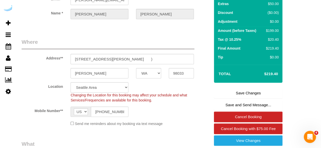
click at [250, 91] on link "Save Changes" at bounding box center [248, 93] width 68 height 11
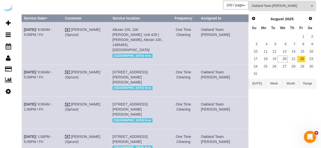
scroll to position [18, 0]
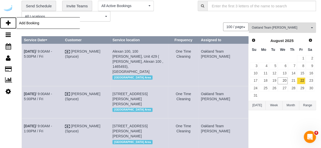
click at [10, 20] on link "Add Booking" at bounding box center [8, 23] width 16 height 12
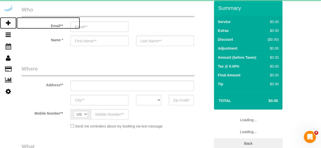
select select "object:2041"
select select "4"
select select "number:9"
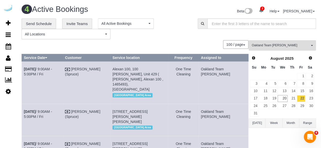
click at [287, 44] on span "Oakland Team [PERSON_NAME]" at bounding box center [281, 45] width 58 height 4
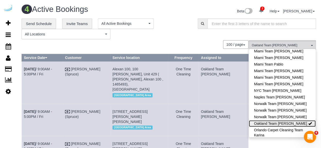
click at [286, 121] on link "Oakland Team [PERSON_NAME]" at bounding box center [282, 124] width 67 height 7
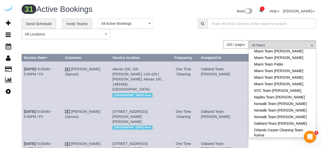
click at [192, 40] on div "**********" at bounding box center [169, 117] width 294 height 197
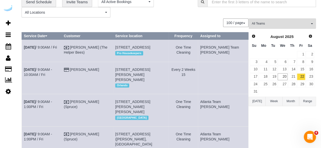
scroll to position [0, 0]
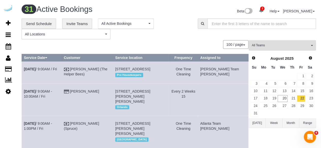
click at [284, 48] on button "All Teams" at bounding box center [282, 45] width 67 height 10
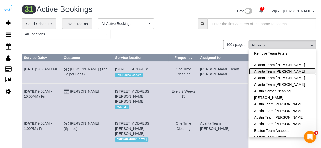
click at [289, 73] on link "Atlanta Team [PERSON_NAME]" at bounding box center [282, 71] width 67 height 7
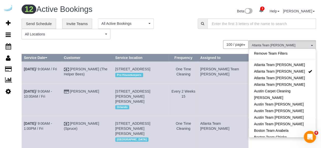
click at [200, 38] on div "**********" at bounding box center [169, 29] width 302 height 21
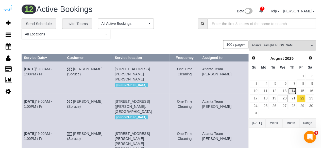
click at [295, 91] on link "14" at bounding box center [292, 91] width 8 height 7
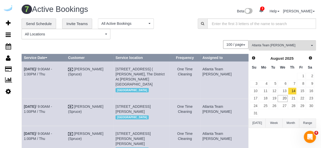
scroll to position [80, 0]
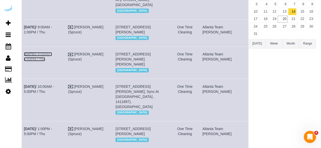
click at [52, 61] on link "[DATE] 9:00AM - 1:00PM / Thu" at bounding box center [38, 56] width 28 height 9
click at [41, 94] on link "[DATE] 10:00AM - 5:00PM / Thu" at bounding box center [39, 89] width 30 height 9
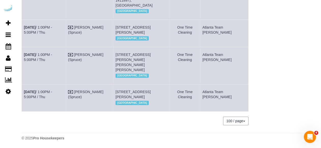
click at [54, 62] on td "[DATE] 1:00PM - 5:00PM / Thu" at bounding box center [44, 65] width 44 height 37
click at [52, 62] on link "[DATE] 1:00PM - 5:00PM / Thu" at bounding box center [38, 57] width 28 height 9
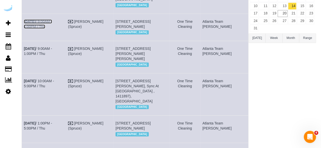
click at [52, 22] on link "[DATE] 9:00AM - 1:00PM / Thu" at bounding box center [38, 24] width 28 height 9
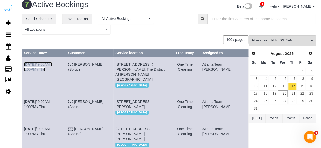
click at [52, 63] on link "[DATE] 9:00AM - 1:00PM / Thu" at bounding box center [38, 66] width 28 height 9
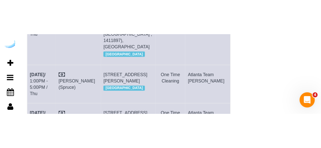
scroll to position [149, 0]
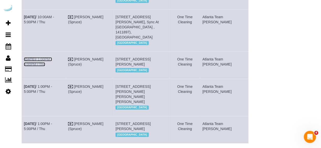
click at [49, 66] on link "[DATE] 1:00PM - 5:00PM / Thu" at bounding box center [38, 61] width 28 height 9
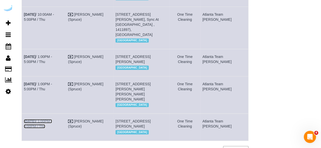
click at [50, 129] on link "[DATE] 1:00PM - 5:00PM / Thu" at bounding box center [38, 123] width 28 height 9
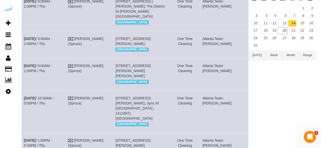
scroll to position [0, 0]
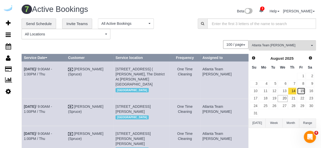
click at [304, 92] on link "15" at bounding box center [301, 91] width 8 height 7
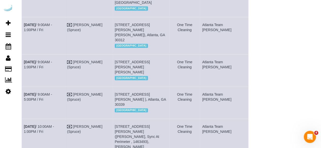
scroll to position [152, 0]
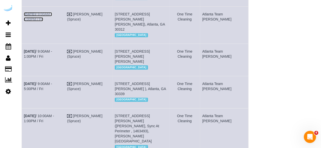
click at [52, 21] on link "[DATE] 9:00AM - 1:00PM / Fri" at bounding box center [38, 16] width 28 height 9
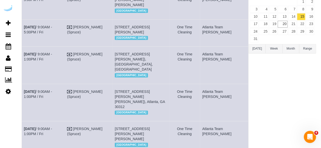
click at [57, 62] on td "Aug 15th / 9:00AM - 1:00PM / Fri" at bounding box center [43, 65] width 43 height 37
click at [52, 61] on link "Aug 15th / 9:00AM - 1:00PM / Fri" at bounding box center [38, 56] width 28 height 9
click at [48, 136] on link "Aug 15th / 9:00AM - 1:00PM / Fri" at bounding box center [38, 131] width 28 height 9
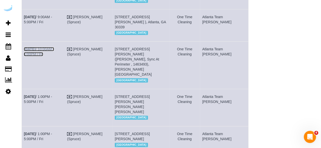
click at [54, 56] on link "Aug 15th / 10:00AM - 1:00PM / Fri" at bounding box center [39, 51] width 30 height 9
click at [52, 101] on link "Aug 15th / 1:00PM - 5:00PM / Fri" at bounding box center [38, 99] width 28 height 9
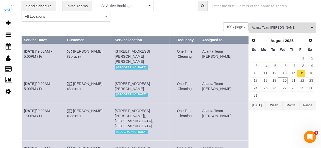
scroll to position [16, 0]
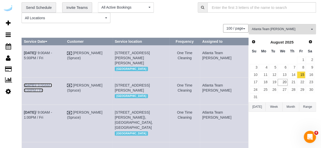
click at [52, 84] on link "Aug 15th / 9:00AM - 5:00PM / Fri" at bounding box center [38, 87] width 28 height 9
drag, startPoint x: 59, startPoint y: 53, endPoint x: 60, endPoint y: 49, distance: 3.7
click at [52, 53] on link "Aug 15th / 9:00AM - 5:00PM / Fri" at bounding box center [38, 55] width 28 height 9
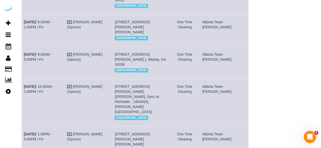
click at [60, 62] on td "Aug 15th / 9:00AM - 5:00PM / Fri" at bounding box center [43, 63] width 43 height 32
click at [52, 62] on link "Aug 15th / 9:00AM - 5:00PM / Fri" at bounding box center [38, 57] width 28 height 9
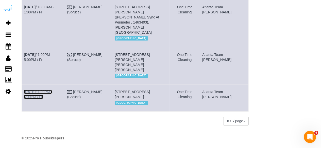
click at [52, 90] on link "Aug 15th / 1:00PM - 5:00PM / Fri" at bounding box center [38, 94] width 28 height 9
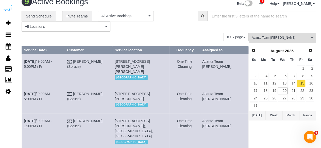
scroll to position [0, 0]
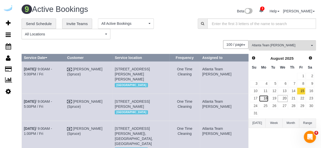
click at [267, 98] on link "18" at bounding box center [263, 98] width 9 height 7
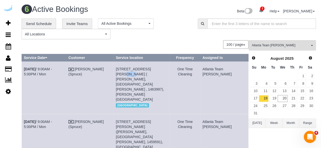
drag, startPoint x: 162, startPoint y: 70, endPoint x: 155, endPoint y: 68, distance: 7.6
click at [155, 68] on span "8085 Adair Ln, Unit 4701 ( Madison Wiggins, Arium Morgan Falls , 1463997), Sand…" at bounding box center [140, 84] width 48 height 35
copy span "4701"
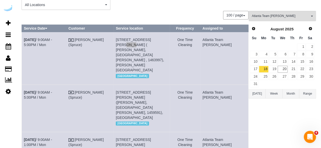
scroll to position [51, 0]
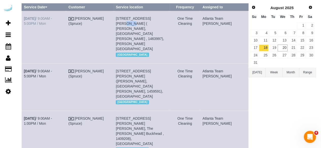
drag, startPoint x: 32, startPoint y: 24, endPoint x: 25, endPoint y: 20, distance: 8.9
click at [25, 20] on td "Aug 18th / 9:00AM - 5:00PM / Mon" at bounding box center [44, 37] width 45 height 53
copy link "Aug 18th / 9:00AM - 5:00PM / Mon"
drag, startPoint x: 145, startPoint y: 36, endPoint x: 120, endPoint y: 21, distance: 29.5
click at [120, 21] on tr "Aug 18th / 9:00AM - 5:00PM / Mon Brandie Louck (Spruce) 8085 Adair Ln, Unit 470…" at bounding box center [135, 37] width 227 height 53
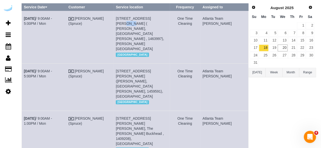
click at [114, 21] on td "Brandie Louck (Spruce)" at bounding box center [89, 37] width 47 height 53
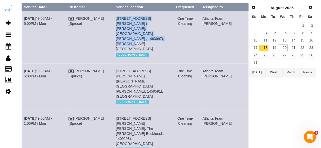
drag, startPoint x: 140, startPoint y: 34, endPoint x: 124, endPoint y: 19, distance: 22.4
click at [124, 19] on td "8085 Adair Ln, Unit 4701 ( Madison Wiggins, Arium Morgan Falls , 1463997), Sand…" at bounding box center [142, 37] width 56 height 53
copy span "8085 Adair Ln, Unit 4701 ( Madison Wiggins, Arium Morgan Falls , 1463997), Sand…"
drag, startPoint x: 230, startPoint y: 27, endPoint x: 217, endPoint y: 18, distance: 16.3
click at [217, 18] on td "Atlanta Team [PERSON_NAME]" at bounding box center [224, 37] width 48 height 53
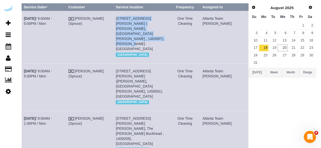
copy td "Atlanta Team [PERSON_NAME]"
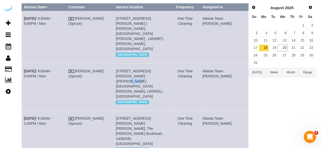
drag, startPoint x: 132, startPoint y: 61, endPoint x: 123, endPoint y: 61, distance: 8.6
click at [123, 69] on span "65 Irby Ave Nw, Building 0909, Unit 0909 (John Biggers Iii, The Irby, 1459591),…" at bounding box center [139, 83] width 47 height 29
copy span "0909"
drag, startPoint x: 107, startPoint y: 61, endPoint x: 125, endPoint y: 63, distance: 18.6
click at [107, 63] on td "Brandie Louck (Spruce)" at bounding box center [89, 86] width 47 height 47
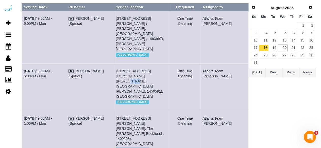
drag, startPoint x: 131, startPoint y: 60, endPoint x: 124, endPoint y: 61, distance: 7.4
click at [124, 69] on span "65 Irby Ave Nw, Building 0909, Unit 0909 (John Biggers Iii, The Irby, 1459591),…" at bounding box center [139, 83] width 47 height 29
drag, startPoint x: 131, startPoint y: 60, endPoint x: 124, endPoint y: 61, distance: 7.5
click at [124, 69] on span "65 Irby Ave Nw, Building 0909, Unit 0909 (John Biggers Iii, The Irby, 1459591),…" at bounding box center [139, 83] width 47 height 29
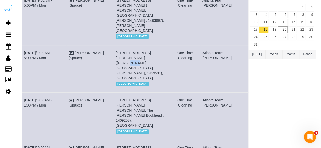
scroll to position [76, 0]
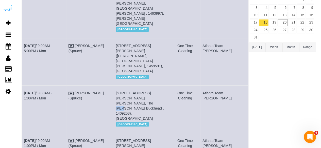
drag, startPoint x: 159, startPoint y: 68, endPoint x: 152, endPoint y: 69, distance: 6.5
click at [152, 91] on span "530 East Paces Ferry Rd Ne, Building 711, Unit 711 (Dario Quintanilla Casusol, …" at bounding box center [140, 105] width 48 height 29
copy span "711"
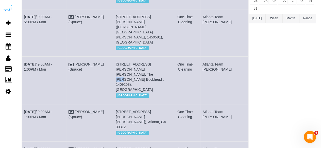
scroll to position [127, 0]
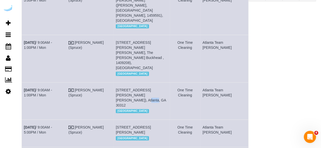
drag, startPoint x: 149, startPoint y: 59, endPoint x: 141, endPoint y: 60, distance: 8.7
click at [141, 88] on span "747 Ralph Mcgill Blvd Ne, Building 1470, Unit 1470 ( Katharine Chiseri, Block L…" at bounding box center [141, 97] width 50 height 19
copy span "1470"
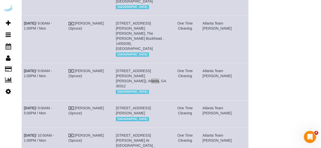
scroll to position [169, 0]
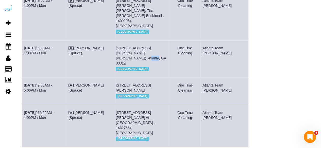
drag, startPoint x: 174, startPoint y: 48, endPoint x: 167, endPoint y: 50, distance: 7.0
click at [151, 83] on span "1382 Peachtree St Ne, Unit 1515 ( Jean Laroche,Nomia,1464328), Atlanta, GA 30309" at bounding box center [133, 87] width 35 height 9
copy span "1515"
drag, startPoint x: 171, startPoint y: 83, endPoint x: 162, endPoint y: 84, distance: 8.7
click at [163, 105] on td "1455 Spring Rd Se, Unit 417 (Alyssa Pentangelo, Sync At Jonquil , 1462766), Smy…" at bounding box center [142, 126] width 56 height 42
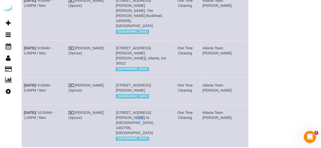
copy span "417"
click at [54, 111] on link "Aug 18th / 10:00AM - 1:00PM / Mon" at bounding box center [39, 115] width 30 height 9
click at [52, 83] on link "Aug 18th / 9:00AM - 5:00PM / Mon" at bounding box center [38, 87] width 28 height 9
click at [52, 46] on link "Aug 18th / 9:00AM - 1:00PM / Mon" at bounding box center [38, 50] width 28 height 9
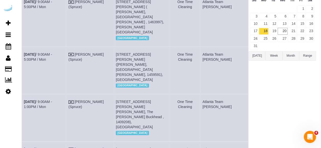
click at [64, 47] on td "Aug 18th / 9:00AM - 5:00PM / Mon" at bounding box center [44, 70] width 45 height 47
click at [52, 53] on link "Aug 18th / 9:00AM - 5:00PM / Mon" at bounding box center [38, 57] width 28 height 9
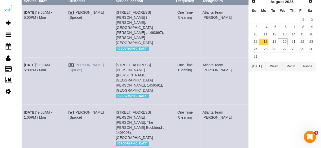
scroll to position [42, 0]
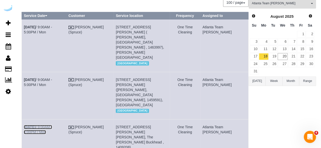
click at [52, 125] on link "Aug 18th / 9:00AM - 1:00PM / Mon" at bounding box center [38, 129] width 28 height 9
click at [275, 56] on link "19" at bounding box center [273, 56] width 8 height 7
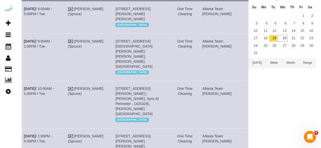
scroll to position [0, 0]
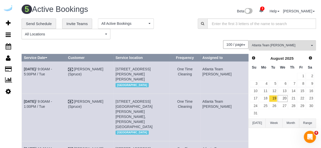
drag, startPoint x: 149, startPoint y: 72, endPoint x: 142, endPoint y: 74, distance: 7.5
click at [142, 74] on span "6400 Blue Stone Rd, Building 4028, Unit 4028 (Jacqueline Vaughn, Aston City Spr…" at bounding box center [132, 74] width 35 height 14
copy span "4028"
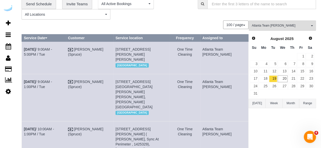
scroll to position [51, 0]
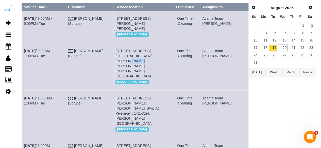
drag, startPoint x: 150, startPoint y: 66, endPoint x: 140, endPoint y: 68, distance: 10.3
click at [140, 68] on td "700 Phipps Blvd Ne, Building 2108, Unit 2108 (Leilani Jimenez, Camden Phipps , …" at bounding box center [141, 66] width 56 height 47
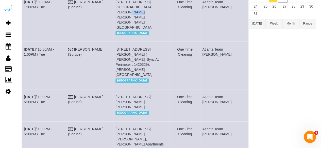
scroll to position [101, 0]
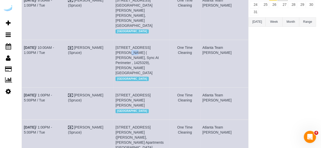
drag, startPoint x: 168, startPoint y: 47, endPoint x: 163, endPoint y: 47, distance: 4.8
click at [159, 47] on span "1125 Hammond Dr, Unit 178 ( William Butler, Sync At Perimeter , 1425329), Sandy…" at bounding box center [136, 60] width 43 height 29
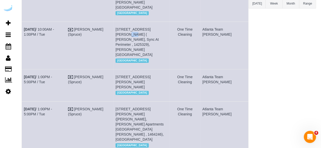
scroll to position [127, 0]
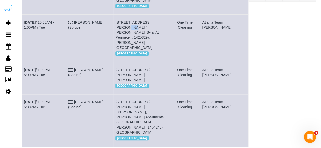
drag, startPoint x: 140, startPoint y: 65, endPoint x: 132, endPoint y: 66, distance: 7.3
click at [132, 68] on span "770 Juniper St Ne, Building 2212, Unit 2212 (Zahra Mobini, The Hadley, 1429272)…" at bounding box center [132, 75] width 35 height 14
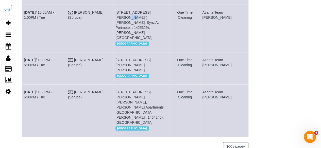
scroll to position [142, 0]
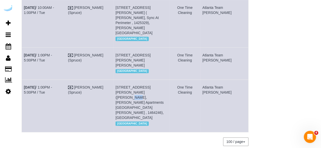
drag, startPoint x: 138, startPoint y: 87, endPoint x: 132, endPoint y: 87, distance: 6.1
click at [132, 87] on span "550 Abernathy Rd Ne, Building H, Unit 657 (Nick Hopkins, Elliot Apartments On A…" at bounding box center [139, 102] width 48 height 35
drag, startPoint x: 58, startPoint y: 91, endPoint x: 24, endPoint y: 81, distance: 35.7
click at [24, 81] on td "Aug 19th / 1:00PM - 5:00PM / Tue" at bounding box center [44, 106] width 44 height 53
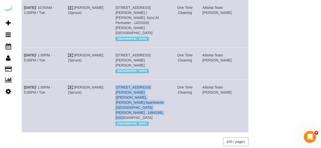
drag, startPoint x: 170, startPoint y: 96, endPoint x: 125, endPoint y: 82, distance: 47.0
click at [125, 82] on td "550 Abernathy Rd Ne, Building H, Unit 657 (Nick Hopkins, Elliot Apartments On A…" at bounding box center [141, 106] width 56 height 53
drag, startPoint x: 229, startPoint y: 89, endPoint x: 217, endPoint y: 82, distance: 13.2
click at [217, 82] on td "Atlanta Team Eliane" at bounding box center [224, 106] width 48 height 53
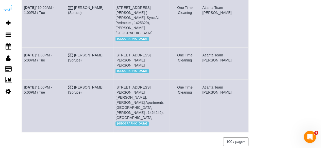
scroll to position [15, 0]
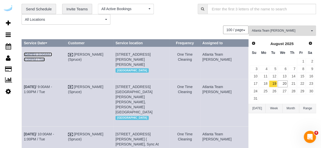
drag, startPoint x: 61, startPoint y: 53, endPoint x: 68, endPoint y: 46, distance: 10.1
click at [52, 53] on link "Aug 19th / 9:00AM - 5:00PM / Tue" at bounding box center [38, 57] width 28 height 9
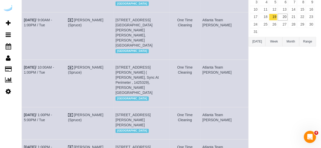
scroll to position [91, 0]
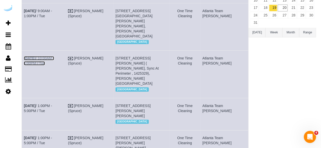
click at [54, 60] on link "Aug 19th / 10:00AM - 1:00PM / Tue" at bounding box center [39, 60] width 30 height 9
click at [52, 104] on link "Aug 19th / 1:00PM - 5:00PM / Tue" at bounding box center [38, 108] width 28 height 9
click at [52, 18] on link "Aug 19th / 9:00AM - 1:00PM / Tue" at bounding box center [38, 13] width 28 height 9
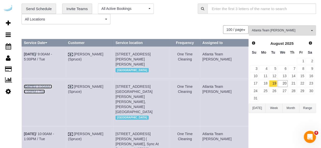
scroll to position [0, 0]
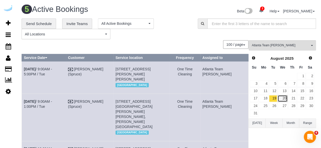
click at [281, 98] on link "20" at bounding box center [283, 98] width 10 height 7
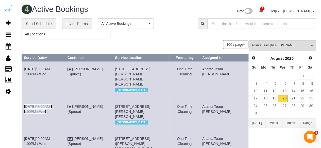
click at [36, 105] on b "Aug 20th" at bounding box center [30, 107] width 12 height 4
click at [52, 69] on link "Aug 20th / 9:00AM - 1:00PM / Wed" at bounding box center [38, 71] width 28 height 9
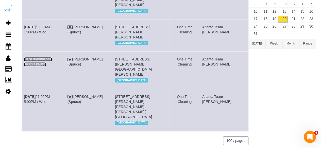
click at [52, 64] on link "Aug 20th / 9:00AM - 1:00PM / Wed" at bounding box center [38, 61] width 28 height 9
click at [51, 100] on link "Aug 20th / 1:00PM - 5:00PM / Wed" at bounding box center [38, 99] width 28 height 9
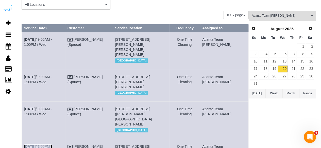
scroll to position [0, 0]
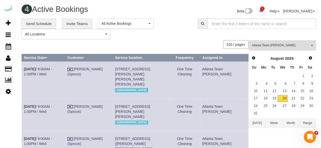
click at [289, 46] on span "Atlanta Team Eliane" at bounding box center [281, 45] width 58 height 4
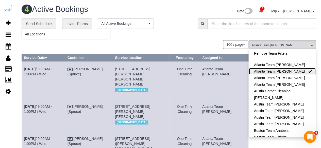
click at [283, 70] on link "Atlanta Team Eliane" at bounding box center [282, 71] width 67 height 7
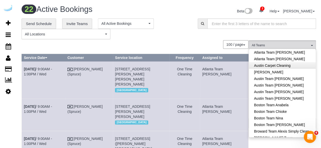
scroll to position [51, 0]
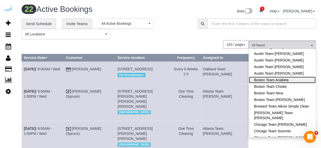
click at [287, 80] on link "Boston Team Anabela" at bounding box center [282, 80] width 67 height 7
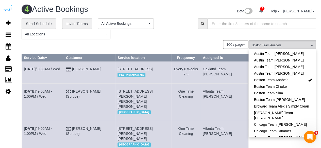
click at [177, 29] on div "**********" at bounding box center [106, 29] width 168 height 21
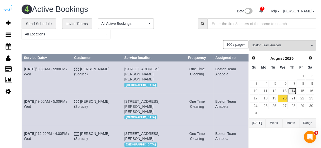
click at [293, 91] on link "14" at bounding box center [292, 91] width 8 height 7
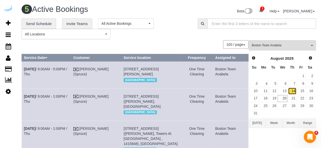
click at [291, 90] on link "14" at bounding box center [292, 91] width 8 height 7
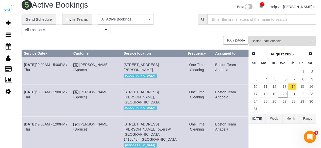
scroll to position [0, 0]
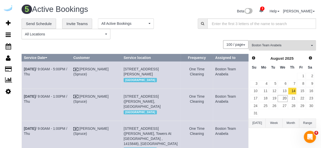
drag, startPoint x: 171, startPoint y: 69, endPoint x: 164, endPoint y: 70, distance: 6.7
click at [159, 70] on span "120 Kingston St, Building 1904 , Unit 1904 ( Patricia Garza Gonzalez, Radian, 1…" at bounding box center [141, 71] width 35 height 9
drag, startPoint x: 47, startPoint y: 74, endPoint x: 25, endPoint y: 70, distance: 22.7
click at [25, 70] on td "Aug 14th / 9:00AM - 5:00PM / Thu" at bounding box center [46, 75] width 49 height 27
drag, startPoint x: 157, startPoint y: 85, endPoint x: 123, endPoint y: 70, distance: 37.2
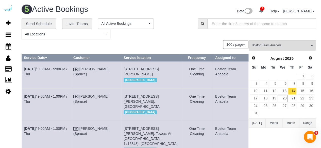
click at [123, 70] on td "120 Kingston St, Building 1904 , Unit 1904 ( Patricia Garza Gonzalez, Radian, 1…" at bounding box center [150, 75] width 59 height 27
drag, startPoint x: 229, startPoint y: 72, endPoint x: 214, endPoint y: 67, distance: 15.6
click at [214, 67] on td "Boston Team Anabela" at bounding box center [230, 75] width 35 height 27
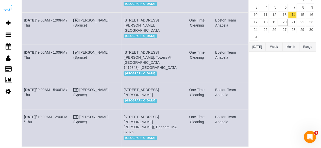
scroll to position [101, 0]
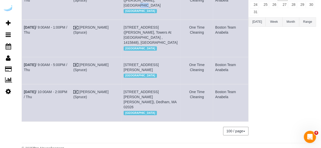
drag, startPoint x: 136, startPoint y: 9, endPoint x: 130, endPoint y: 9, distance: 6.1
click at [130, 7] on span "85 University Ave, Building 1306, Unit 1306 (John Francis Brennan, Gables Unive…" at bounding box center [142, 0] width 37 height 14
drag, startPoint x: 130, startPoint y: 47, endPoint x: 78, endPoint y: 1, distance: 69.4
click at [121, 47] on td "72 Staniford St, Building 4, Unit 2508 (Kevin Fallon, Towers At Longfellow , 14…" at bounding box center [150, 38] width 59 height 37
drag, startPoint x: 55, startPoint y: 55, endPoint x: 23, endPoint y: 42, distance: 34.6
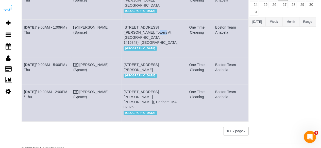
click at [23, 42] on td "Aug 14th / 9:00AM - 1:00PM / Thu" at bounding box center [46, 38] width 49 height 37
drag, startPoint x: 148, startPoint y: 58, endPoint x: 124, endPoint y: 43, distance: 28.2
click at [124, 43] on td "72 Staniford St, Building 4, Unit 2508 (Kevin Fallon, Towers At Longfellow , 14…" at bounding box center [150, 38] width 59 height 37
drag, startPoint x: 232, startPoint y: 50, endPoint x: 212, endPoint y: 42, distance: 21.6
click at [213, 42] on td "Boston Team Anabela" at bounding box center [230, 38] width 35 height 37
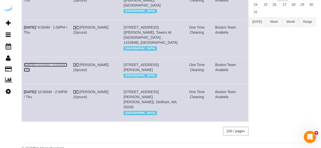
click at [54, 72] on link "Aug 14th / 9:00AM - 5:00PM / Thu" at bounding box center [45, 67] width 43 height 9
click at [42, 99] on link "Aug 14th / 10:00AM - 2:00PM / Thu" at bounding box center [45, 94] width 43 height 9
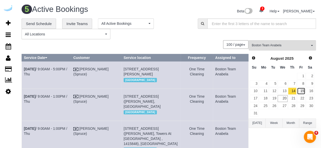
click at [303, 93] on link "15" at bounding box center [301, 91] width 8 height 7
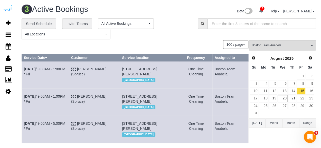
drag, startPoint x: 126, startPoint y: 73, endPoint x: 121, endPoint y: 73, distance: 5.1
click at [122, 73] on span "125 Guest St, Building 430, Unit 430 ( Elizabeth Lewis, Lantera At Boston Landi…" at bounding box center [139, 71] width 35 height 9
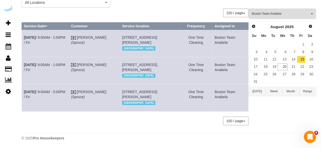
scroll to position [57, 0]
drag, startPoint x: 158, startPoint y: 50, endPoint x: 151, endPoint y: 51, distance: 6.5
click at [151, 63] on span "449 Canal St, Unit 916 (Varun Kasturia, Montaje, 1463139), Somerville, MA 02145" at bounding box center [139, 67] width 35 height 9
drag, startPoint x: 169, startPoint y: 82, endPoint x: 162, endPoint y: 84, distance: 7.7
click at [162, 84] on td "120 Kingston St, Building 1904, Unit 1904 (Patricia Garza Gonzalez, Radian , 14…" at bounding box center [150, 97] width 60 height 27
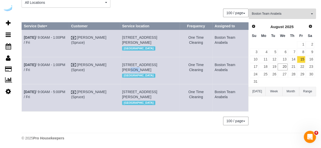
drag, startPoint x: 42, startPoint y: 88, endPoint x: 24, endPoint y: 84, distance: 18.0
click at [24, 84] on td "Aug 15th / 9:00AM - 5:00PM / Fri" at bounding box center [45, 97] width 47 height 27
drag, startPoint x: 151, startPoint y: 96, endPoint x: 121, endPoint y: 83, distance: 33.1
click at [121, 84] on td "120 Kingston St, Building 1904, Unit 1904 (Patricia Garza Gonzalez, Radian , 14…" at bounding box center [150, 97] width 60 height 27
click at [209, 85] on tr "Aug 15th / 9:00AM - 5:00PM / Fri Brandie Louck (Spruce) 120 Kingston St, Buildi…" at bounding box center [135, 97] width 227 height 27
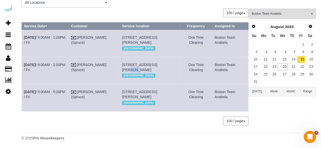
drag, startPoint x: 228, startPoint y: 88, endPoint x: 211, endPoint y: 81, distance: 17.9
click at [211, 84] on tr "Aug 15th / 9:00AM - 5:00PM / Fri Brandie Louck (Spruce) 120 Kingston St, Buildi…" at bounding box center [135, 97] width 227 height 27
click at [221, 89] on td "Boston Team Anabela" at bounding box center [230, 97] width 36 height 27
drag, startPoint x: 228, startPoint y: 87, endPoint x: 213, endPoint y: 81, distance: 16.2
click at [213, 84] on td "Boston Team Anabela" at bounding box center [230, 97] width 36 height 27
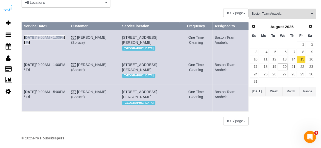
click at [61, 36] on link "Aug 15th / 9:00AM - 1:00PM / Fri" at bounding box center [44, 40] width 41 height 9
drag, startPoint x: 62, startPoint y: 47, endPoint x: 78, endPoint y: 40, distance: 18.0
click at [62, 63] on link "Aug 15th / 9:00AM - 1:00PM / Fri" at bounding box center [44, 67] width 41 height 9
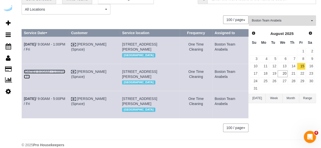
scroll to position [0, 0]
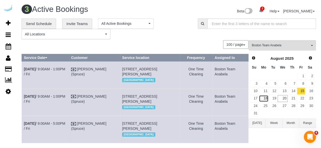
click at [265, 98] on link "18" at bounding box center [263, 98] width 9 height 7
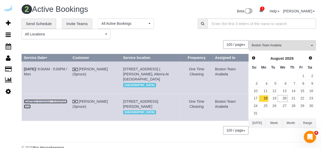
click at [58, 106] on link "Aug 18th / 9:00AM - 5:00PM / Mon" at bounding box center [45, 104] width 43 height 9
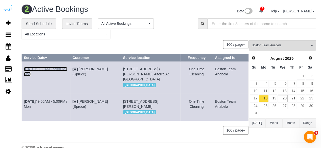
click at [48, 68] on link "Aug 18th / 9:00AM - 5:00PM / Mon" at bounding box center [45, 71] width 43 height 9
click at [274, 99] on link "19" at bounding box center [273, 98] width 8 height 7
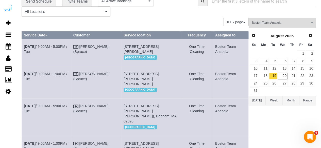
scroll to position [101, 0]
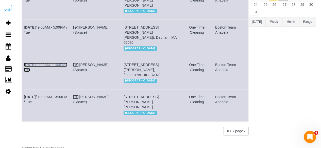
click at [56, 72] on link "Aug 19th / 9:00AM - 1:00PM / Tue" at bounding box center [45, 67] width 43 height 9
click at [54, 35] on link "Aug 19th / 9:00AM - 5:00PM / Tue" at bounding box center [45, 29] width 43 height 9
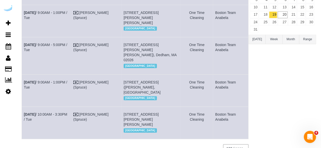
scroll to position [76, 0]
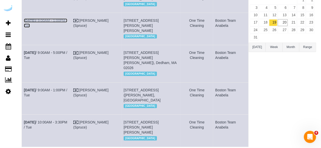
click at [65, 28] on link "Aug 19th / 9:00AM - 1:00PM / Tue" at bounding box center [45, 23] width 43 height 9
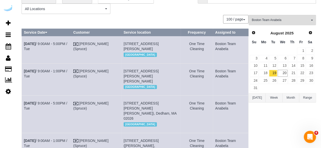
scroll to position [25, 0]
click at [56, 45] on link "Aug 19th / 9:00AM - 5:00PM / Tue" at bounding box center [45, 46] width 43 height 9
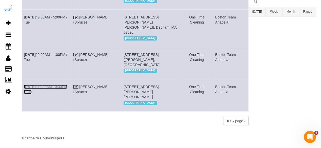
click at [65, 85] on link "Aug 19th / 10:00AM - 3:30PM / Tue" at bounding box center [45, 89] width 43 height 9
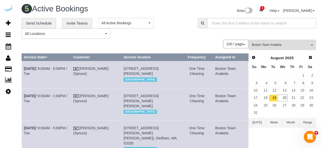
scroll to position [0, 0]
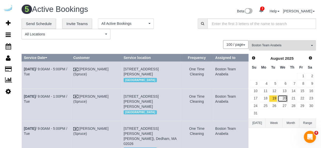
click at [282, 97] on link "20" at bounding box center [283, 98] width 10 height 7
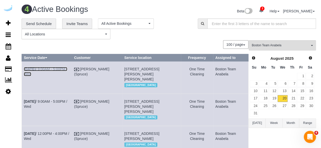
click at [46, 70] on link "Aug 20th / 9:00AM - 5:00PM / Wed" at bounding box center [45, 71] width 43 height 9
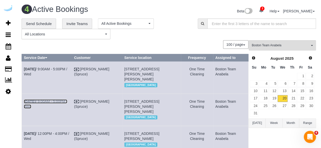
click at [44, 106] on link "Aug 20th / 9:00AM - 5:00PM / Wed" at bounding box center [45, 104] width 43 height 9
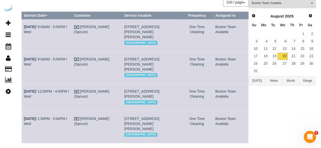
scroll to position [89, 0]
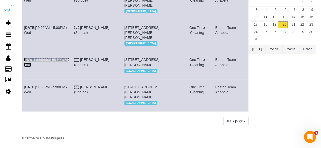
click at [62, 58] on link "Aug 20th / 12:00PM - 4:00PM / Wed" at bounding box center [46, 62] width 45 height 9
click at [60, 86] on link "Aug 20th / 1:00PM - 5:00PM / Wed" at bounding box center [45, 89] width 43 height 9
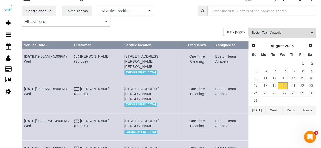
click at [281, 30] on button "Boston Team Anabela All Teams" at bounding box center [282, 33] width 67 height 10
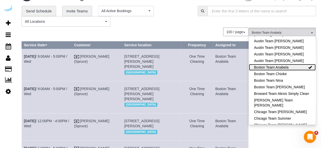
click at [280, 68] on link "Boston Team Anabela" at bounding box center [282, 67] width 67 height 7
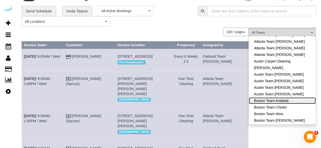
scroll to position [0, 0]
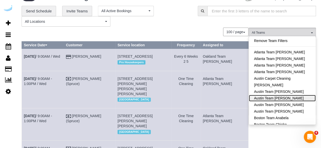
click at [287, 100] on link "Austin Team Isabel" at bounding box center [282, 98] width 67 height 7
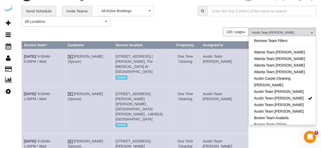
click at [192, 32] on div "100 / page 10 / page 20 / page 30 / page 40 / page 50 / page 100 / page" at bounding box center [135, 32] width 227 height 9
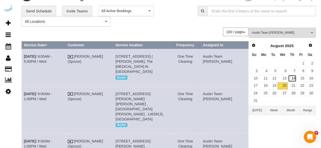
click at [294, 77] on link "14" at bounding box center [292, 78] width 8 height 7
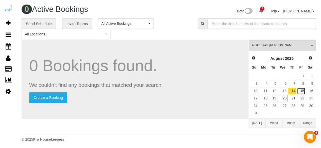
click at [304, 90] on link "15" at bounding box center [301, 91] width 8 height 7
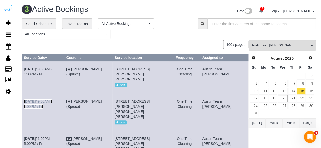
click at [52, 106] on link "Aug 15th / 9:00AM - 1:00PM / Fri" at bounding box center [38, 104] width 28 height 9
click at [52, 69] on link "Aug 15th / 9:00AM - 1:00PM / Fri" at bounding box center [38, 71] width 28 height 9
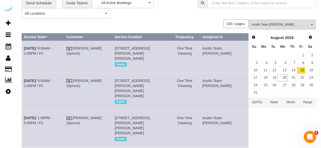
scroll to position [52, 0]
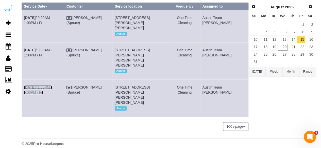
click at [52, 88] on link "Aug 15th / 1:00PM - 5:00PM / Fri" at bounding box center [38, 89] width 28 height 9
click at [265, 49] on link "18" at bounding box center [263, 47] width 9 height 7
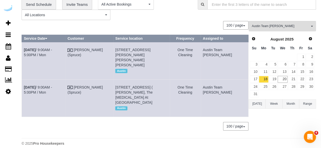
click at [61, 89] on td "Aug 18th / 9:00AM - 5:00PM / Mon" at bounding box center [44, 98] width 44 height 37
click at [52, 86] on link "Aug 18th / 9:00AM - 5:00PM / Mon" at bounding box center [38, 89] width 28 height 9
click at [51, 52] on td "Aug 18th / 9:00AM - 5:00PM / Mon" at bounding box center [44, 60] width 44 height 37
click at [52, 50] on link "Aug 18th / 9:00AM - 5:00PM / Mon" at bounding box center [38, 52] width 28 height 9
click at [272, 78] on link "19" at bounding box center [273, 79] width 8 height 7
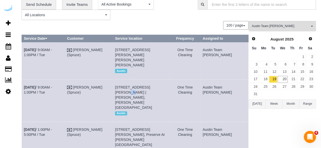
drag, startPoint x: 161, startPoint y: 76, endPoint x: 148, endPoint y: 52, distance: 27.5
click at [160, 80] on td "8818 Travis Hills Dr, Building 0521, Unit 0521 ( Jeff Soukup, Hudson Miramont ,…" at bounding box center [141, 101] width 57 height 42
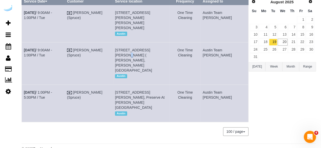
scroll to position [0, 0]
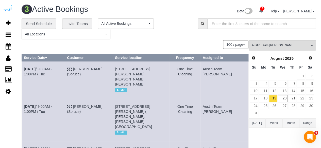
click at [64, 99] on td "Aug 19th / 9:00AM - 1:00PM / Tue" at bounding box center [43, 120] width 43 height 42
click at [52, 105] on link "Aug 19th / 9:00AM - 1:00PM / Tue" at bounding box center [38, 109] width 28 height 9
click at [52, 68] on link "Aug 19th / 9:00AM - 1:00PM / Tue" at bounding box center [38, 71] width 28 height 9
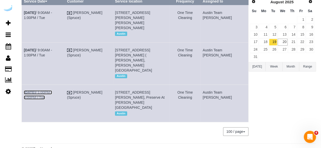
click at [50, 91] on link "Aug 19th / 1:00PM - 5:00PM / Tue" at bounding box center [38, 95] width 28 height 9
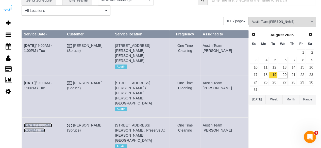
scroll to position [6, 0]
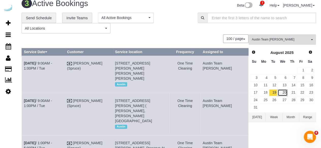
click at [281, 90] on link "20" at bounding box center [283, 93] width 10 height 7
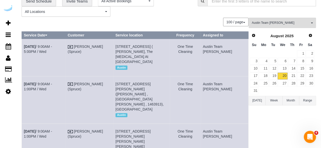
scroll to position [0, 0]
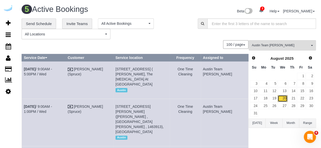
click at [283, 100] on link "20" at bounding box center [283, 98] width 10 height 7
click at [52, 67] on link "Aug 20th / 9:00AM - 5:00PM / Wed" at bounding box center [38, 71] width 28 height 9
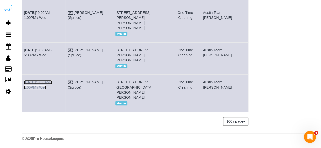
click at [51, 80] on link "Aug 20th / 9:00AM - 1:00PM / Wed" at bounding box center [38, 84] width 28 height 9
click at [52, 48] on link "Aug 20th / 9:00AM - 5:00PM / Wed" at bounding box center [38, 52] width 28 height 9
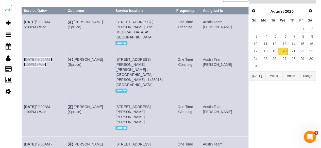
click at [52, 59] on link "Aug 20th / 9:00AM - 1:00PM / Wed" at bounding box center [38, 62] width 28 height 9
click at [46, 99] on td "Aug 20th / 9:00AM - 1:00PM / Wed" at bounding box center [44, 117] width 44 height 37
click at [52, 105] on link "Aug 20th / 9:00AM - 1:00PM / Wed" at bounding box center [38, 109] width 28 height 9
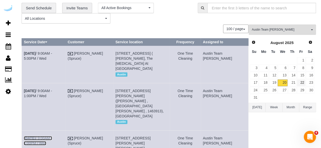
scroll to position [0, 0]
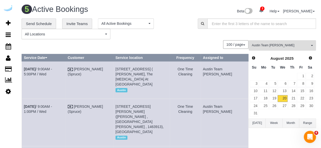
click at [285, 44] on span "Austin Team Isabel" at bounding box center [281, 45] width 58 height 4
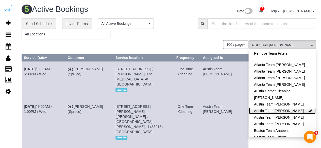
click at [274, 111] on link "Austin Team Isabel" at bounding box center [282, 111] width 67 height 7
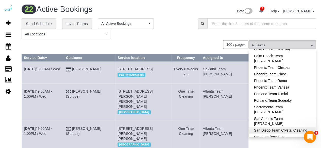
scroll to position [482, 0]
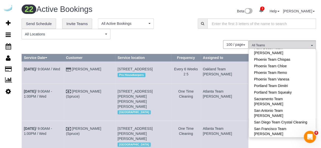
click at [211, 20] on input "text" at bounding box center [261, 24] width 109 height 10
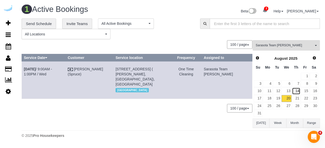
click at [295, 88] on link "14" at bounding box center [296, 91] width 8 height 7
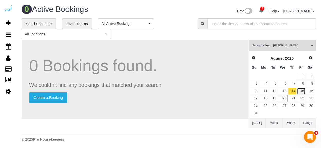
click at [302, 90] on link "15" at bounding box center [301, 91] width 8 height 7
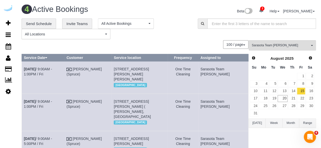
drag, startPoint x: 139, startPoint y: 73, endPoint x: 130, endPoint y: 75, distance: 9.3
click at [130, 75] on span "310 N Cattlemen Rd, Building 390, Unit 5-204 (Camryn Malaney, The Ensley, 14451…" at bounding box center [131, 74] width 35 height 14
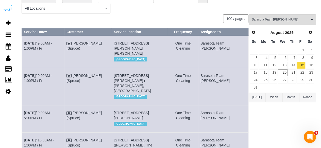
scroll to position [51, 0]
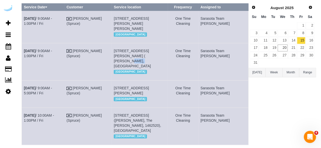
drag, startPoint x: 148, startPoint y: 61, endPoint x: 137, endPoint y: 61, distance: 10.7
click at [137, 61] on span "4665 Whitfield Ave, Building 4-416, Unit 4-416 ( Tarah Czyzewski, The Crossing …" at bounding box center [132, 58] width 37 height 19
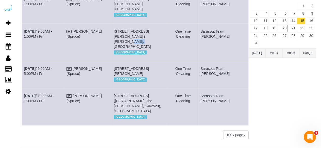
scroll to position [99, 0]
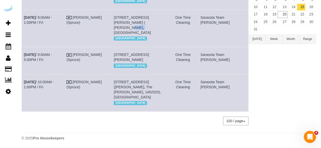
drag, startPoint x: 139, startPoint y: 54, endPoint x: 131, endPoint y: 55, distance: 7.7
click at [131, 55] on span "2031 Synergy Ln, Building 1107, Unit 1107 (Samuel Rosario, The Concord, 1461539…" at bounding box center [131, 57] width 35 height 9
drag, startPoint x: 172, startPoint y: 88, endPoint x: 166, endPoint y: 87, distance: 5.7
click at [161, 87] on span "109 Pygmy Date Blvd, Unit 420 (Christina Kelly, The Sophia, 1462520), Nokomis, …" at bounding box center [137, 89] width 47 height 19
drag, startPoint x: 50, startPoint y: 90, endPoint x: 29, endPoint y: 90, distance: 20.6
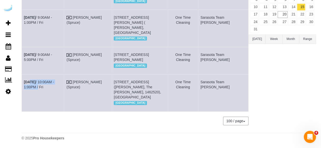
click at [28, 90] on td "Aug 15th / 10:00AM - 1:00PM / Fri" at bounding box center [43, 92] width 43 height 37
click at [33, 96] on td "Aug 15th / 10:00AM - 1:00PM / Fri" at bounding box center [43, 92] width 43 height 37
click at [32, 92] on td "Aug 15th / 10:00AM - 1:00PM / Fri" at bounding box center [43, 92] width 43 height 37
drag, startPoint x: 31, startPoint y: 93, endPoint x: 25, endPoint y: 89, distance: 7.8
click at [25, 89] on td "Aug 15th / 10:00AM - 1:00PM / Fri" at bounding box center [43, 92] width 43 height 37
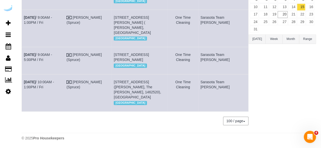
drag, startPoint x: 173, startPoint y: 100, endPoint x: 137, endPoint y: 92, distance: 36.9
click at [137, 93] on td "109 Pygmy Date Blvd, Unit 420 (Christina Kelly, The Sophia, 1462520), Nokomis, …" at bounding box center [140, 92] width 56 height 37
click at [141, 112] on div "0 Bookings found. We couldn't find any bookings that matched your search. Creat…" at bounding box center [135, 43] width 227 height 175
drag, startPoint x: 172, startPoint y: 96, endPoint x: 123, endPoint y: 88, distance: 49.1
click at [123, 88] on td "109 Pygmy Date Blvd, Unit 420 (Christina Kelly, The Sophia, 1462520), Nokomis, …" at bounding box center [140, 92] width 56 height 37
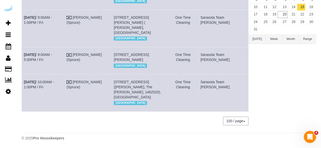
drag, startPoint x: 219, startPoint y: 91, endPoint x: 213, endPoint y: 89, distance: 7.2
click at [213, 89] on tr "Aug 15th / 10:00AM - 1:00PM / Fri Brandie Louck (Spruce) 109 Pygmy Date Blvd, U…" at bounding box center [135, 92] width 227 height 37
click at [223, 96] on td "Sarasota Team Juan" at bounding box center [223, 92] width 50 height 37
click at [225, 94] on td "Sarasota Team Juan" at bounding box center [223, 92] width 50 height 37
drag, startPoint x: 229, startPoint y: 93, endPoint x: 213, endPoint y: 87, distance: 16.6
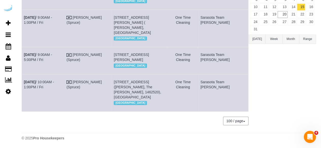
click at [213, 87] on td "Sarasota Team Juan" at bounding box center [223, 92] width 50 height 37
click at [52, 15] on link "Aug 15th / 9:00AM - 1:00PM / Fri" at bounding box center [38, 19] width 28 height 9
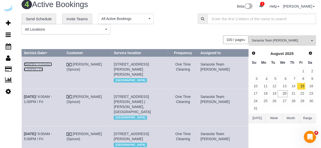
click at [52, 64] on link "Aug 15th / 9:00AM - 1:00PM / Fri" at bounding box center [38, 66] width 28 height 9
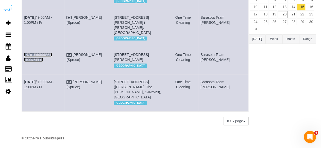
click at [52, 62] on link "Aug 15th / 9:00AM - 5:00PM / Fri" at bounding box center [38, 57] width 28 height 9
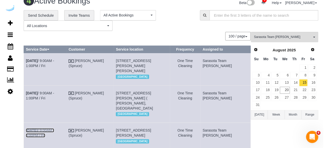
scroll to position [0, 0]
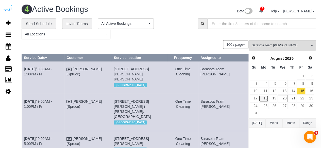
click at [266, 97] on link "18" at bounding box center [263, 98] width 9 height 7
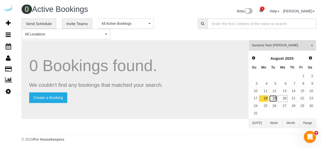
click at [276, 98] on link "19" at bounding box center [273, 98] width 8 height 7
click at [283, 97] on link "20" at bounding box center [283, 98] width 10 height 7
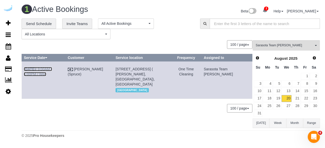
drag, startPoint x: 65, startPoint y: 67, endPoint x: 65, endPoint y: 64, distance: 3.4
click at [52, 67] on link "Aug 20th / 9:00AM - 1:00PM / Wed" at bounding box center [38, 71] width 28 height 9
click at [280, 41] on button "Sarasota Team Juan All Teams" at bounding box center [285, 45] width 67 height 10
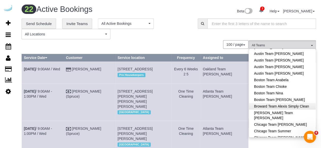
scroll to position [76, 0]
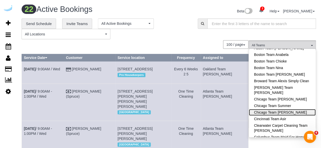
click at [290, 110] on link "Chicago Team Wesley" at bounding box center [282, 112] width 67 height 7
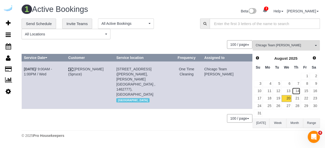
click at [300, 90] on link "14" at bounding box center [296, 91] width 8 height 7
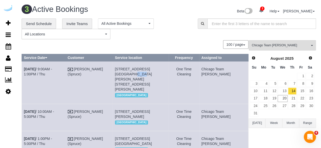
drag, startPoint x: 171, startPoint y: 69, endPoint x: 163, endPoint y: 69, distance: 8.1
click at [163, 69] on td "900 N Kingsbury St, Unit 1124 (Madison Pass, 900 N Kingsbury St , 1430624), Chi…" at bounding box center [141, 83] width 56 height 42
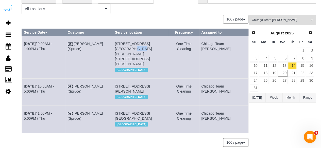
scroll to position [57, 0]
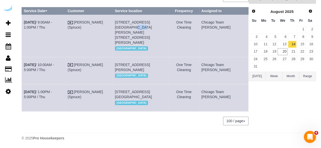
click at [135, 63] on span "4500 W Touhy Ave, Building 660, Unit 660 (Nancy White, District 1860 , 1460495)…" at bounding box center [132, 67] width 35 height 9
drag, startPoint x: 135, startPoint y: 49, endPoint x: 130, endPoint y: 50, distance: 5.4
click at [130, 63] on span "4500 W Touhy Ave, Building 660, Unit 660 (Nancy White, District 1860 , 1460495)…" at bounding box center [132, 67] width 35 height 9
drag, startPoint x: 147, startPoint y: 88, endPoint x: 140, endPoint y: 88, distance: 7.9
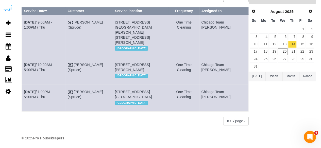
click at [140, 90] on span "1140 S Wabash Ave, Building 2102, Unit 2102 (Aboira Irumudomon, Eleven40 , 1407…" at bounding box center [133, 94] width 37 height 9
drag, startPoint x: 35, startPoint y: 83, endPoint x: 25, endPoint y: 82, distance: 10.4
click at [25, 84] on td "Aug 14th / 1:00PM - 5:00PM / Thu" at bounding box center [44, 97] width 44 height 27
drag, startPoint x: 172, startPoint y: 98, endPoint x: 123, endPoint y: 81, distance: 51.7
click at [123, 84] on td "1140 S Wabash Ave, Building 2102, Unit 2102 (Aboira Irumudomon, Eleven40 , 1407…" at bounding box center [141, 97] width 56 height 27
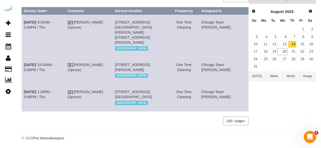
drag, startPoint x: 228, startPoint y: 89, endPoint x: 213, endPoint y: 83, distance: 16.6
click at [213, 84] on td "Chicago Team Wesley" at bounding box center [223, 97] width 49 height 27
drag, startPoint x: 50, startPoint y: 44, endPoint x: 52, endPoint y: 40, distance: 4.2
click at [50, 63] on link "Aug 14th / 10:00AM - 5:00PM / Thu" at bounding box center [39, 67] width 30 height 9
click at [52, 20] on link "Aug 14th / 9:00AM - 1:00PM / Thu" at bounding box center [38, 24] width 28 height 9
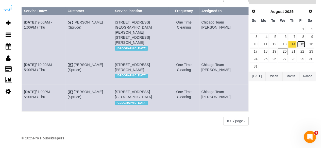
click at [301, 41] on link "15" at bounding box center [301, 44] width 8 height 7
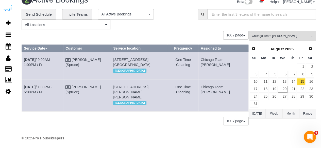
scroll to position [0, 0]
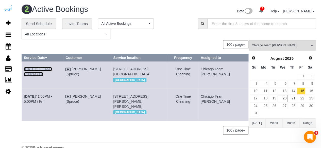
click at [52, 67] on link "Aug 15th / 9:00AM - 1:00PM / Fri" at bounding box center [38, 71] width 28 height 9
drag, startPoint x: 68, startPoint y: 106, endPoint x: 68, endPoint y: 102, distance: 4.1
click at [52, 104] on link "Aug 15th / 1:00PM - 5:00PM / Fri" at bounding box center [38, 99] width 28 height 9
click at [266, 97] on link "18" at bounding box center [263, 98] width 9 height 7
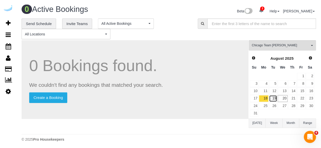
click at [272, 100] on link "19" at bounding box center [273, 98] width 8 height 7
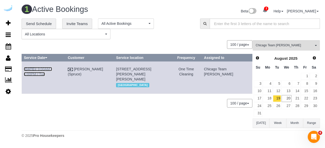
click at [52, 69] on link "Aug 19th / 9:00AM - 1:00PM / Tue" at bounding box center [38, 71] width 28 height 9
click at [285, 95] on link "20" at bounding box center [286, 98] width 10 height 7
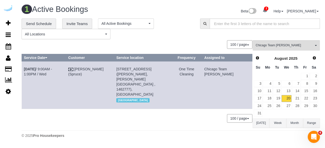
click at [63, 67] on td "Aug 20th / 9:00AM - 1:00PM / Wed" at bounding box center [44, 85] width 44 height 47
click at [52, 68] on link "Aug 20th / 9:00AM - 1:00PM / Wed" at bounding box center [38, 71] width 28 height 9
click at [287, 43] on button "Chicago Team Wesley All Teams" at bounding box center [285, 45] width 67 height 10
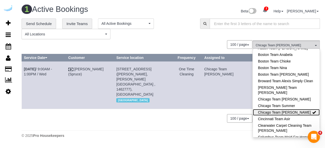
click at [291, 113] on link "Chicago Team Wesley" at bounding box center [286, 112] width 67 height 7
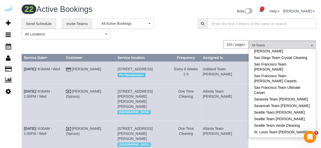
scroll to position [522, 0]
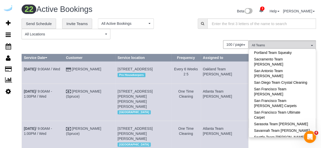
click at [294, 147] on link "Seattle Team Verde Cleaning" at bounding box center [282, 150] width 67 height 7
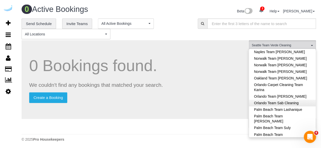
scroll to position [370, 0]
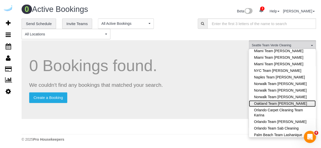
click at [294, 100] on link "Oakland Team [PERSON_NAME]" at bounding box center [282, 103] width 67 height 7
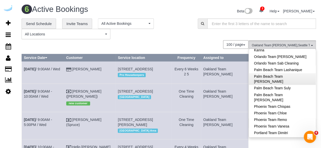
scroll to position [446, 0]
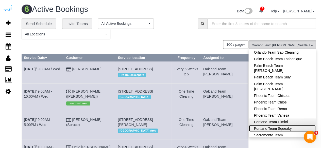
drag, startPoint x: 294, startPoint y: 88, endPoint x: 289, endPoint y: 83, distance: 6.8
click at [294, 125] on link "Portland Team Squeaky" at bounding box center [282, 128] width 67 height 7
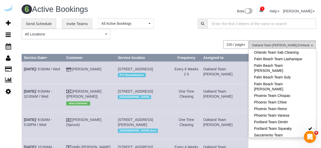
click at [197, 48] on div "100 / page 10 / page 20 / page 30 / page 40 / page 50 / page 100 / page" at bounding box center [135, 44] width 227 height 9
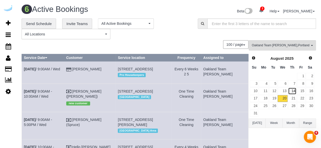
click at [293, 92] on link "14" at bounding box center [292, 91] width 8 height 7
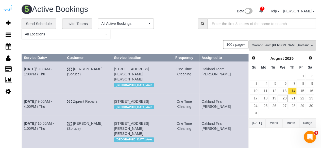
click at [206, 35] on div "**********" at bounding box center [169, 29] width 302 height 21
click at [295, 92] on link "14" at bounding box center [292, 91] width 8 height 7
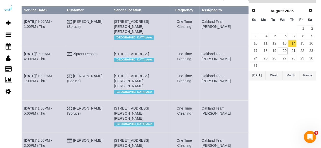
scroll to position [25, 0]
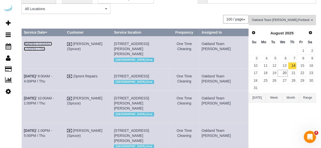
click at [52, 44] on link "Aug 14th / 9:00AM - 1:00PM / Thu" at bounding box center [38, 46] width 28 height 9
click at [54, 106] on link "Aug 14th / 10:00AM - 1:00PM / Thu" at bounding box center [39, 100] width 30 height 9
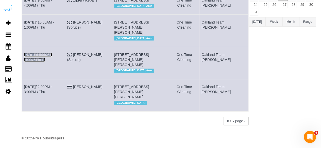
drag, startPoint x: 69, startPoint y: 64, endPoint x: 77, endPoint y: 45, distance: 20.2
click at [52, 62] on link "Aug 14th / 1:00PM - 5:00PM / Thu" at bounding box center [38, 57] width 28 height 9
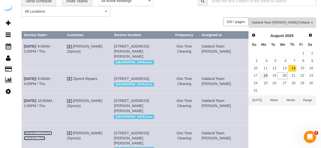
scroll to position [0, 0]
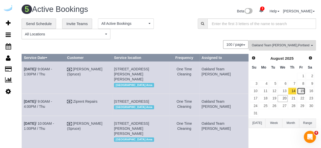
click at [300, 91] on link "15" at bounding box center [301, 91] width 8 height 7
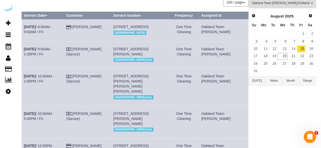
scroll to position [32, 0]
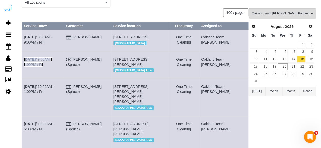
drag, startPoint x: 54, startPoint y: 62, endPoint x: 73, endPoint y: 49, distance: 22.9
click at [52, 62] on link "Aug 15th / 9:00AM - 1:00PM / Fri" at bounding box center [38, 62] width 28 height 9
click at [54, 94] on link "Aug 15th / 10:00AM - 1:00PM / Fri" at bounding box center [39, 89] width 30 height 9
click at [46, 128] on link "Aug 15th / 10:00AM - 5:00PM / Fri" at bounding box center [39, 126] width 30 height 9
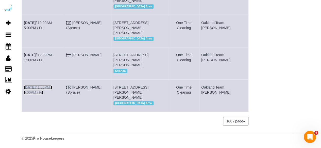
click at [52, 85] on link "Aug 15th / 1:00PM - 5:00PM / Fri" at bounding box center [38, 89] width 28 height 9
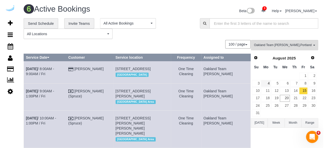
scroll to position [0, 0]
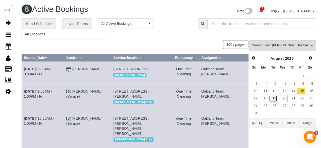
click at [269, 100] on link "19" at bounding box center [273, 98] width 8 height 7
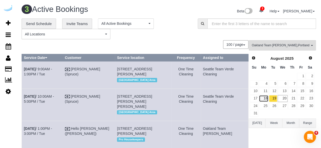
click at [264, 96] on link "18" at bounding box center [263, 98] width 9 height 7
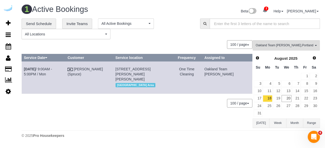
click at [65, 66] on td "Aug 18th / 9:00AM - 5:00PM / Mon" at bounding box center [44, 78] width 44 height 32
click at [52, 67] on link "Aug 18th / 9:00AM - 5:00PM / Mon" at bounding box center [38, 71] width 28 height 9
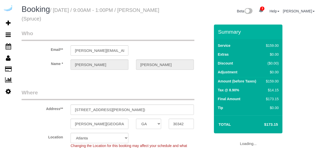
select select "GA"
select select "282"
select select "number:9"
select select "object:818"
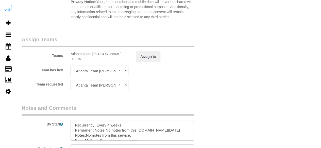
scroll to position [786, 0]
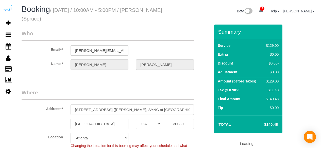
select select "GA"
select select "282"
select select "number:9"
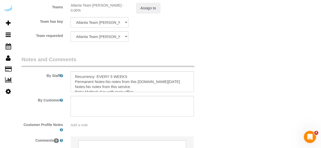
scroll to position [853, 0]
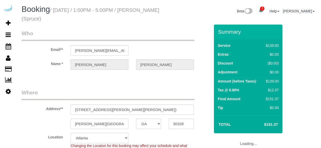
select select "GA"
select select "282"
select select "number:9"
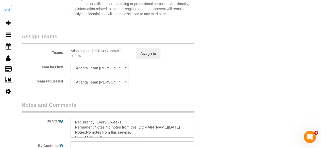
scroll to position [812, 0]
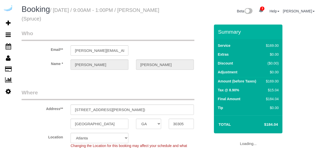
select select "GA"
select select "282"
select select "number:9"
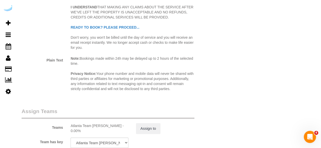
scroll to position [812, 0]
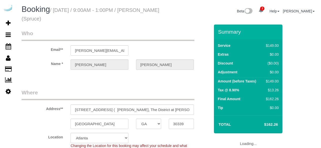
select select "GA"
select select "282"
select select "number:9"
select select "object:818"
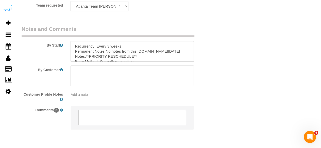
scroll to position [853, 0]
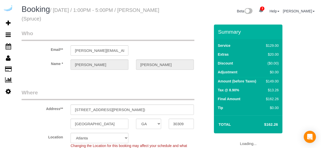
select select "GA"
select select "282"
select select "number:9"
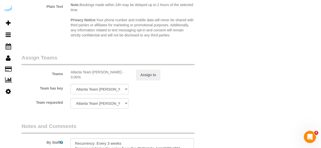
scroll to position [812, 0]
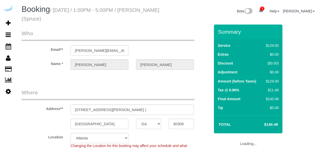
select select "GA"
select select "282"
select select "number:9"
select select "object:818"
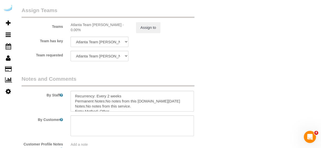
scroll to position [786, 0]
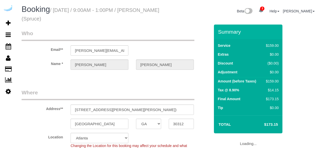
select select "GA"
select select "282"
select select "number:9"
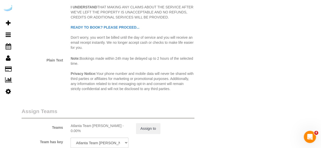
scroll to position [786, 0]
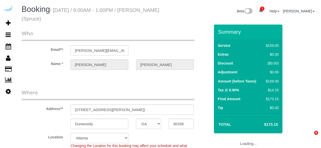
select select "GA"
select select "282"
select select "number:9"
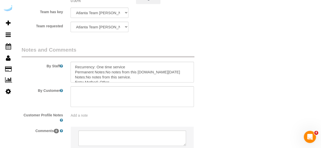
scroll to position [837, 0]
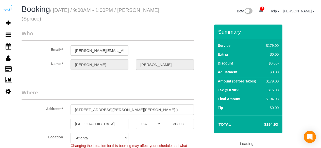
select select "GA"
select select "282"
select select "number:9"
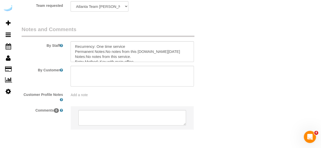
scroll to position [837, 0]
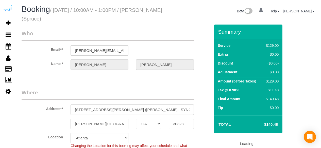
select select "GA"
select select "282"
select select "number:9"
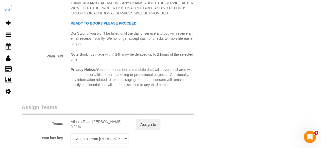
scroll to position [786, 0]
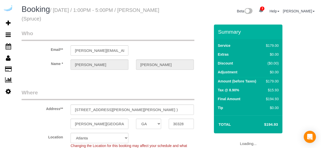
select select "GA"
select select "282"
select select "number:9"
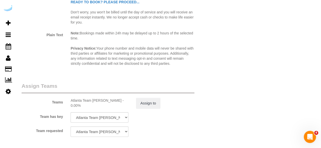
scroll to position [812, 0]
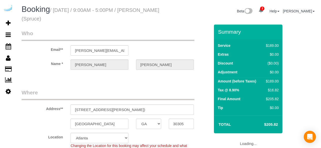
select select "GA"
select select "282"
select select "number:9"
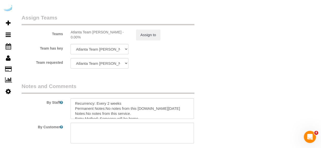
scroll to position [812, 0]
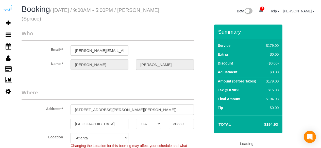
select select "GA"
select select "282"
select select "number:9"
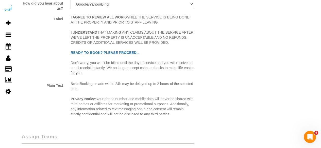
scroll to position [761, 0]
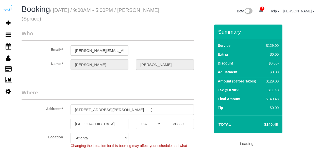
select select "GA"
select select "number:9"
select select "object:818"
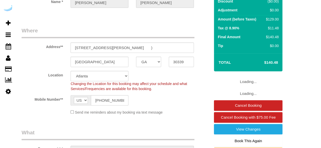
select select "282"
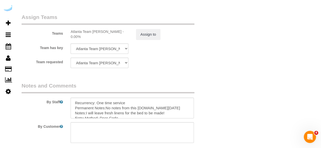
scroll to position [853, 0]
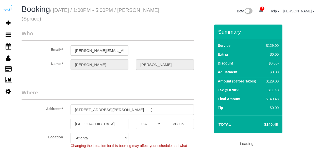
select select "GA"
select select "282"
select select "number:9"
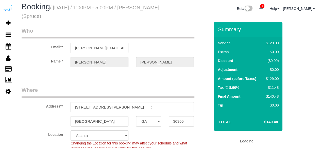
select select "object:818"
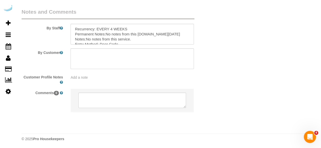
scroll to position [853, 0]
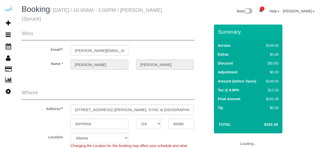
select select "GA"
select select "number:9"
select select "string:[GEOGRAPHIC_DATA]"
select select "282"
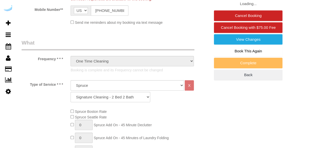
select select "object:820"
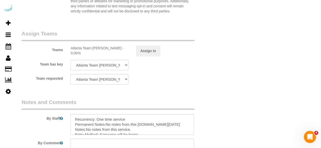
scroll to position [812, 0]
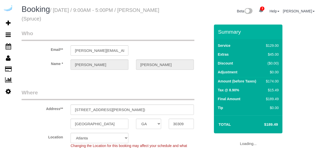
select select "GA"
select select "282"
select select "number:9"
select select "object:818"
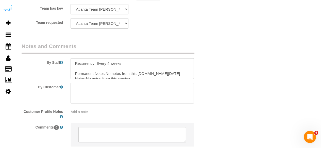
scroll to position [837, 0]
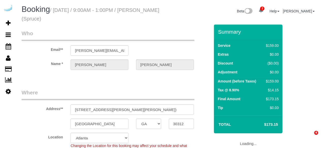
select select "GA"
select select "282"
select select "number:9"
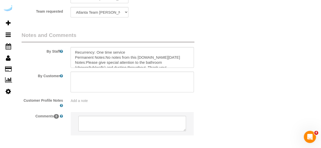
scroll to position [837, 0]
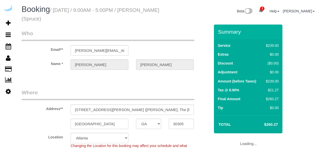
select select "GA"
select select "282"
select select "number:9"
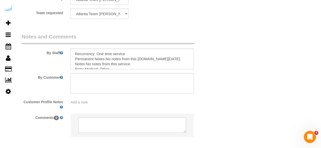
scroll to position [853, 0]
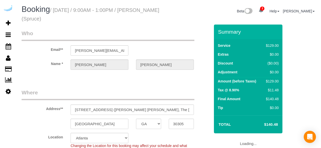
select select "GA"
select select "282"
select select "number:9"
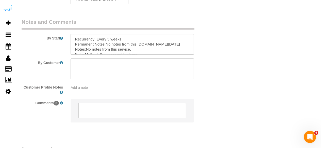
scroll to position [853, 0]
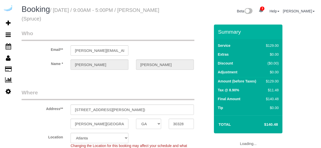
select select "GA"
select select "282"
select select "number:9"
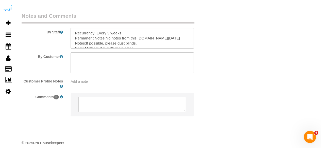
scroll to position [833, 0]
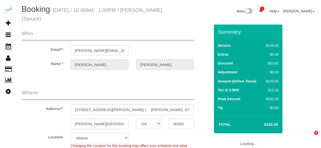
select select "GA"
select select "282"
select select "number:9"
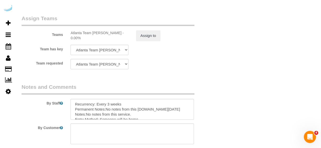
scroll to position [812, 0]
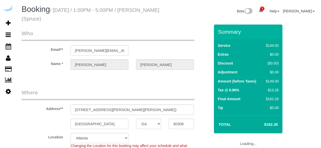
select select "GA"
select select "282"
select select "number:9"
select select "object:811"
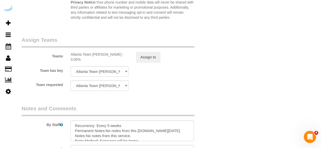
scroll to position [833, 0]
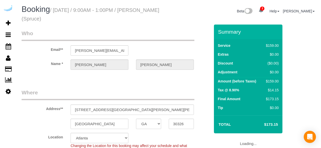
select select "GA"
select select "282"
select select "number:9"
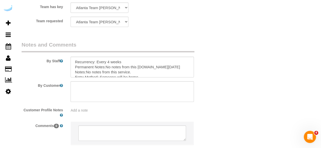
scroll to position [812, 0]
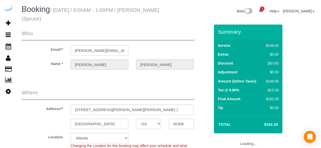
select select "GA"
select select "282"
select select "number:9"
select select "object:811"
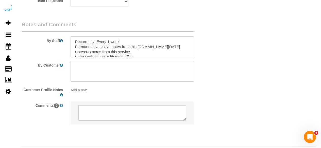
scroll to position [833, 0]
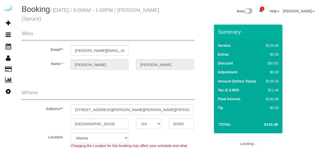
select select "GA"
select select "number:9"
select select "object:811"
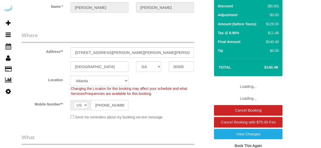
select select "282"
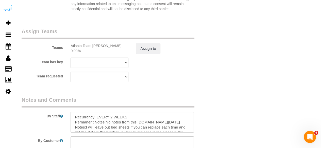
scroll to position [812, 0]
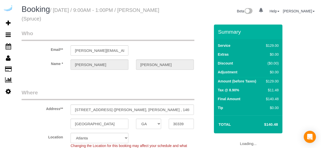
select select "GA"
select select "282"
select select "number:9"
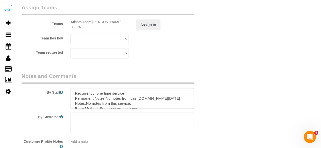
scroll to position [833, 0]
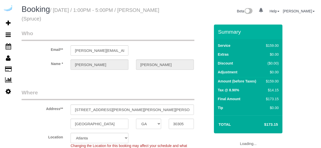
select select "GA"
select select "282"
select select "number:9"
select select "object:811"
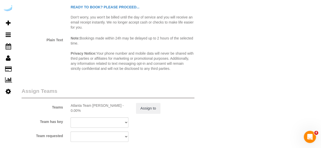
scroll to position [812, 0]
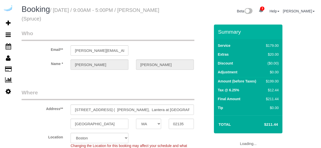
select select "MA"
select select "282"
select select "number:9"
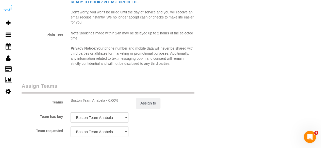
scroll to position [837, 0]
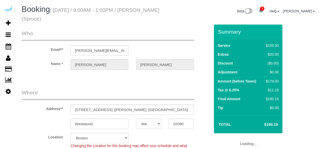
select select "MA"
select select "282"
select select "number:9"
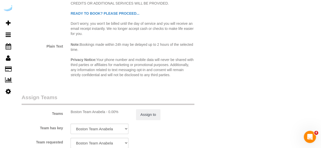
scroll to position [786, 0]
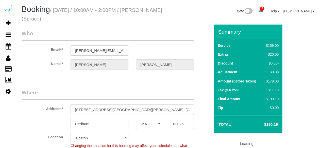
select select "MA"
select select "282"
select select "number:9"
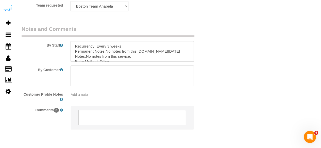
scroll to position [853, 0]
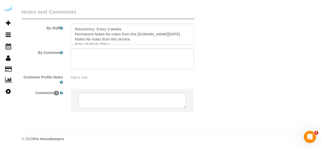
drag, startPoint x: 136, startPoint y: 30, endPoint x: 97, endPoint y: 29, distance: 39.1
click at [97, 29] on textarea at bounding box center [132, 34] width 123 height 21
click at [154, 33] on textarea at bounding box center [132, 34] width 123 height 21
type textarea "Recurrency: One time service Permanent Notes:No notes from this customer. Today…"
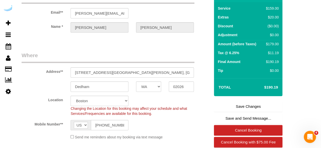
scroll to position [16, 0]
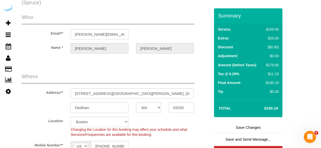
click at [235, 125] on link "Save Changes" at bounding box center [248, 128] width 68 height 11
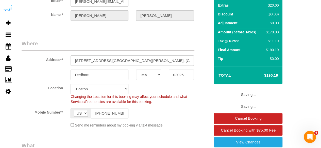
scroll to position [67, 0]
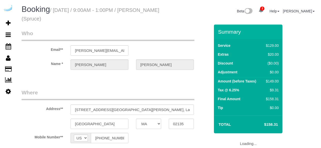
select select "MA"
select select "object:813"
select select "282"
select select "number:9"
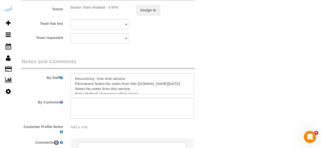
scroll to position [837, 0]
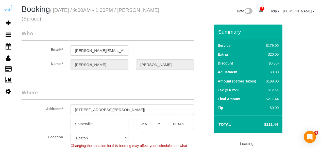
select select "MA"
select select "282"
select select "number:9"
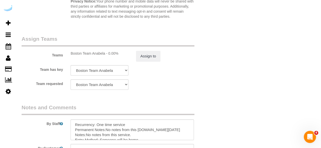
scroll to position [761, 0]
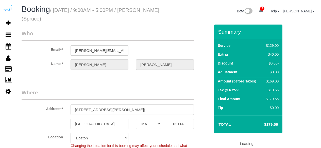
select select "MA"
select select "282"
select select "number:9"
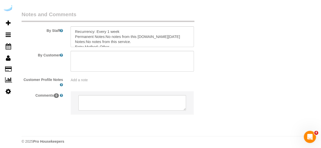
scroll to position [853, 0]
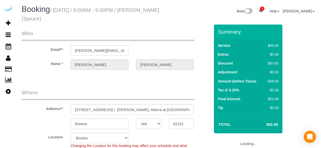
select select "MA"
select select "282"
select select "number:9"
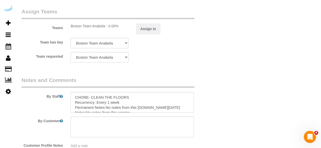
scroll to position [710, 0]
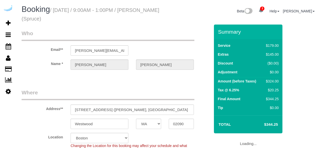
select select "MA"
select select "282"
select select "number:9"
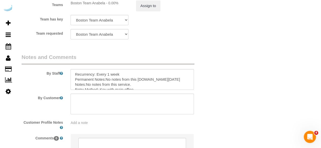
scroll to position [812, 0]
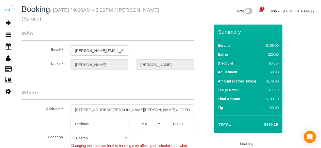
select select "MA"
select select "282"
select select "number:9"
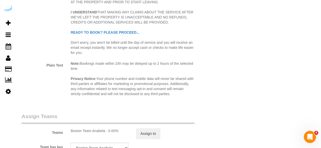
scroll to position [786, 0]
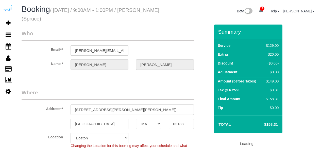
select select "MA"
select select "282"
select select "number:9"
select select "object:806"
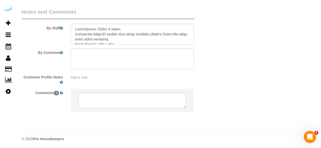
scroll to position [833, 0]
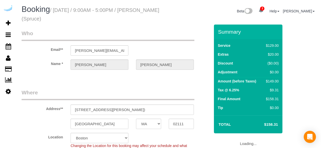
select select "MA"
select select "282"
select select "number:9"
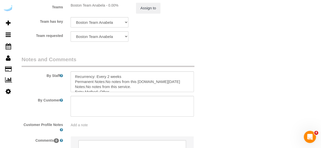
scroll to position [786, 0]
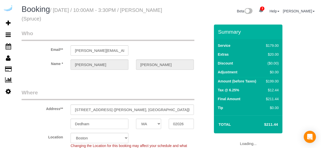
select select "MA"
select select "282"
select select "number:9"
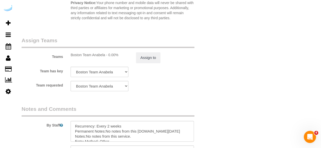
scroll to position [833, 0]
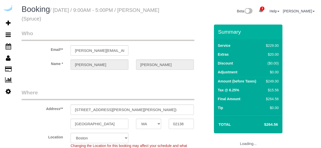
select select "MA"
select select "282"
select select "number:9"
select select "MA"
select select "282"
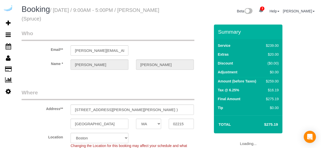
select select "number:9"
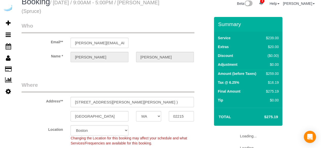
select select "object:806"
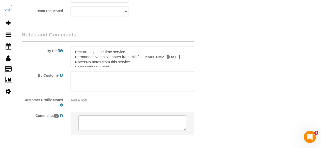
scroll to position [812, 0]
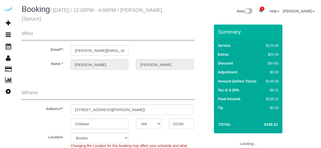
select select "MA"
select select "282"
select select "number:9"
select select "object:806"
select select "MA"
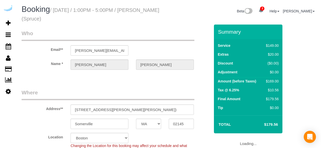
select select "282"
select select "number:9"
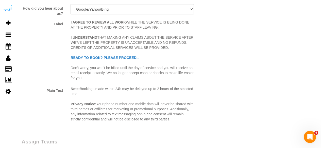
scroll to position [786, 0]
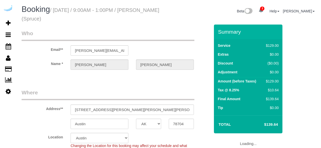
select select "[GEOGRAPHIC_DATA]"
select select "282"
select select "number:9"
select select "object:833"
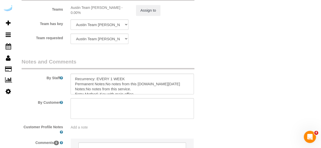
scroll to position [837, 0]
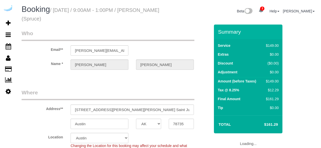
select select "[GEOGRAPHIC_DATA]"
select select "282"
select select "number:9"
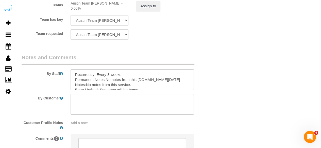
scroll to position [853, 0]
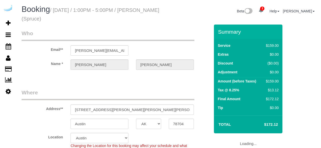
select select "[GEOGRAPHIC_DATA]"
select select "282"
select select "number:9"
select select "object:833"
select select "[GEOGRAPHIC_DATA]"
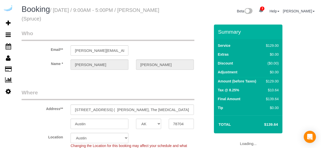
select select "282"
select select "number:9"
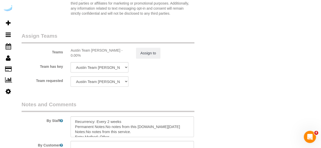
scroll to position [761, 0]
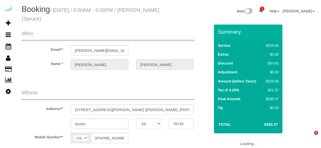
select select "[GEOGRAPHIC_DATA]"
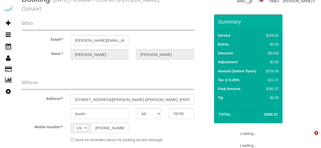
select select "282"
select select "number:9"
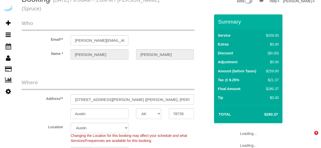
scroll to position [92, 0]
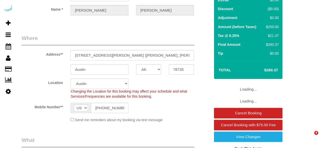
select select "object:833"
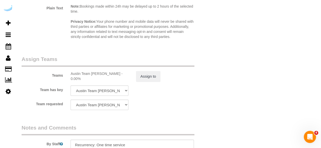
scroll to position [761, 0]
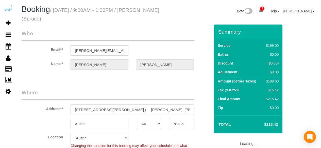
select select "[GEOGRAPHIC_DATA]"
select select "282"
select select "number:9"
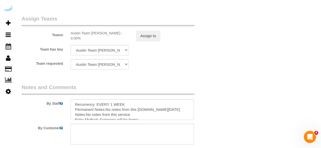
scroll to position [786, 0]
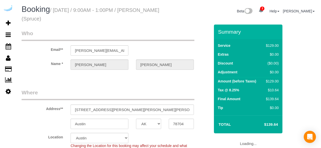
select select "[GEOGRAPHIC_DATA]"
select select "282"
select select "number:9"
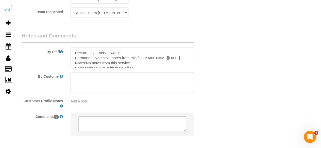
scroll to position [812, 0]
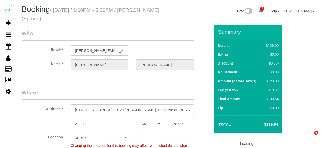
select select "[GEOGRAPHIC_DATA]"
select select "282"
select select "number:9"
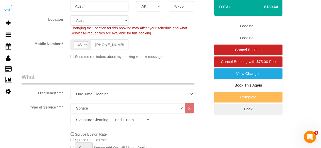
select select "object:826"
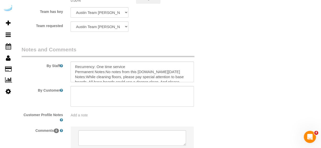
scroll to position [812, 0]
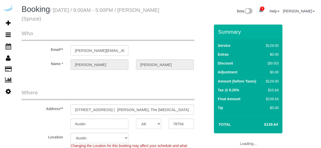
select select "[GEOGRAPHIC_DATA]"
select select "282"
select select "number:9"
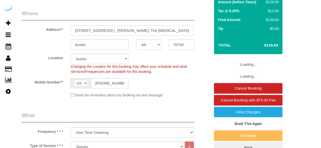
select select "object:826"
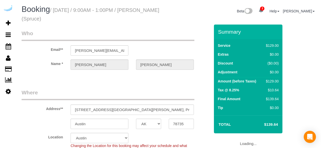
select select "[GEOGRAPHIC_DATA]"
select select "282"
select select "number:9"
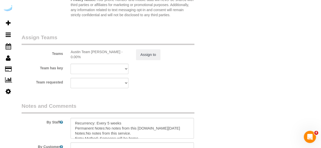
scroll to position [786, 0]
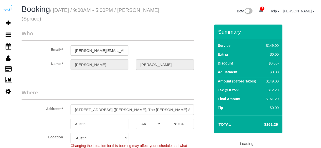
select select "[GEOGRAPHIC_DATA]"
select select "282"
select select "number:9"
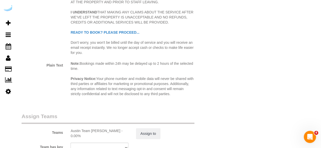
scroll to position [786, 0]
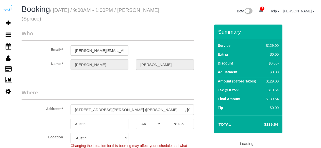
select select "[GEOGRAPHIC_DATA]"
select select "282"
select select "number:9"
select select "object:826"
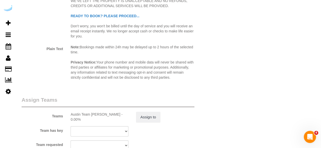
scroll to position [786, 0]
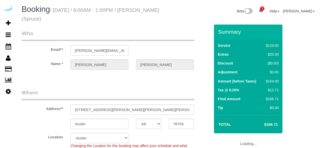
select select "[GEOGRAPHIC_DATA]"
select select "282"
select select "number:9"
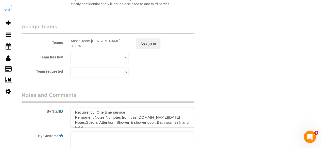
scroll to position [761, 0]
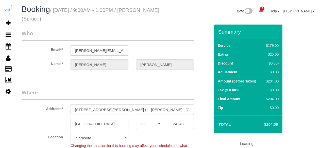
select select "FL"
select select "282"
select select "number:9"
select select "object:808"
select select "FL"
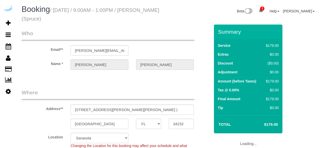
select select "282"
select select "number:9"
select select "object:808"
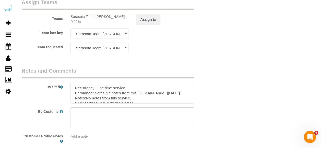
scroll to position [853, 0]
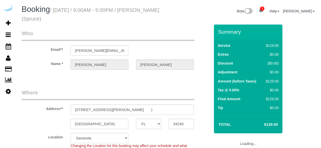
select select "FL"
select select "number:9"
select select "object:808"
select select "282"
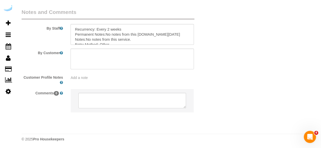
scroll to position [853, 0]
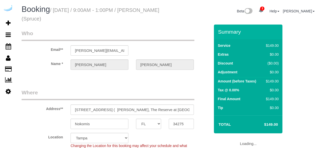
select select "FL"
select select "282"
select select "number:9"
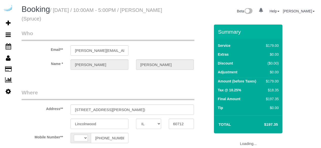
select select "IL"
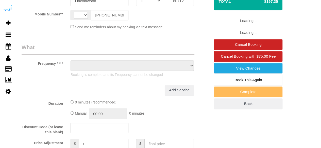
select select "string:[GEOGRAPHIC_DATA]"
select select "object:639"
select select "282"
select select "number:9"
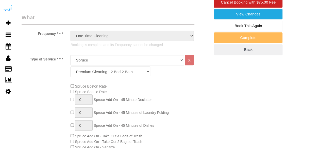
select select "object:813"
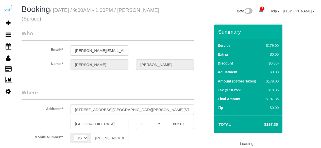
select select "IL"
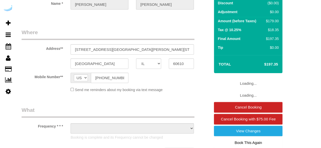
select select "282"
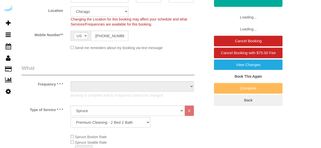
select select "object:780"
select select "number:9"
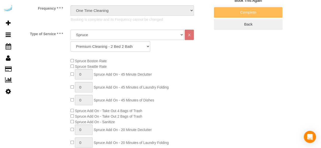
select select "object:816"
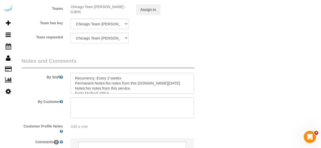
scroll to position [853, 0]
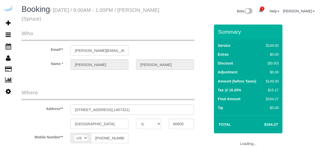
select select "IL"
select select "number:9"
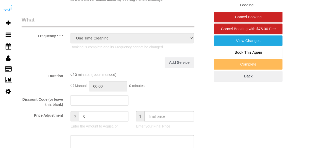
select select "282"
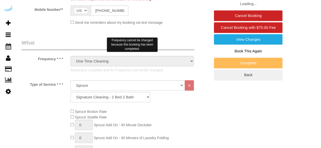
select select "object:816"
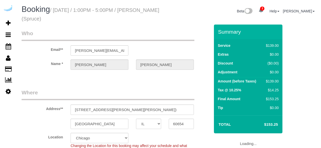
select select "IL"
select select "282"
select select "number:9"
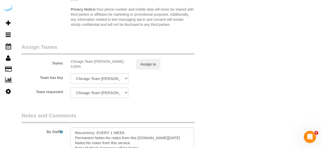
scroll to position [812, 0]
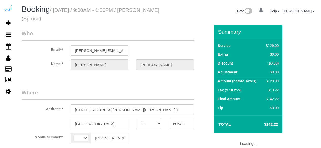
select select "IL"
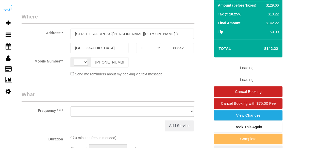
select select "string:US"
select select "object:387"
select select "number:9"
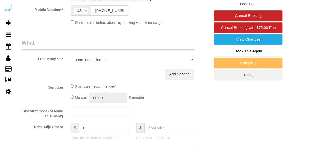
select select "object:715"
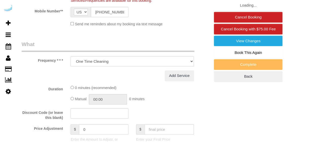
select select "282"
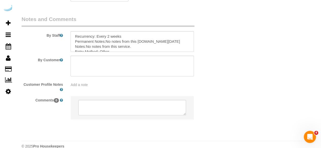
scroll to position [833, 0]
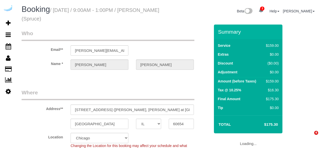
select select "IL"
select select "282"
select select "number:9"
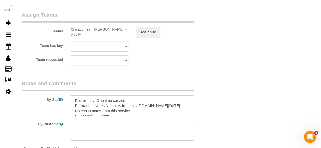
scroll to position [833, 0]
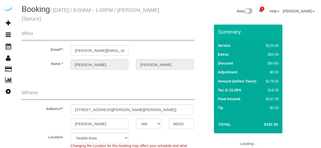
select select "WA"
select select "282"
select select "number:9"
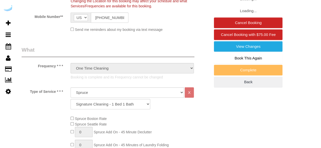
select select "object:815"
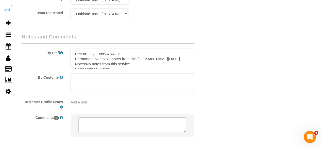
scroll to position [853, 0]
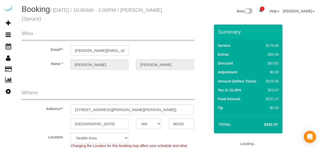
select select "WA"
select select "282"
select select "number:9"
select select "object:813"
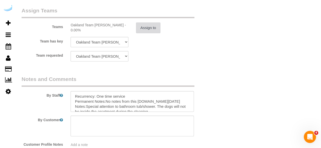
scroll to position [786, 0]
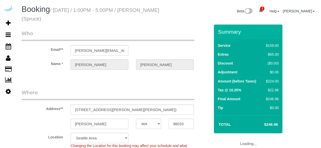
select select "WA"
select select "282"
select select "number:9"
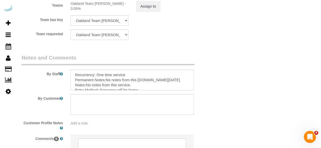
scroll to position [853, 0]
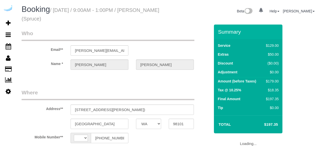
select select "WA"
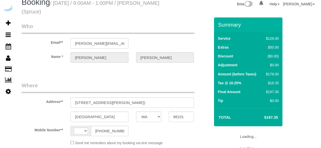
select select "string:[GEOGRAPHIC_DATA]"
select select "object:639"
select select "282"
select select "number:9"
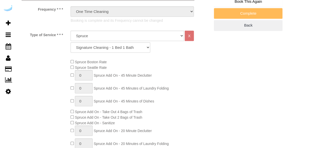
select select "object:813"
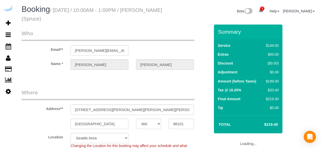
select select "WA"
select select "282"
select select "number:9"
select select "object:816"
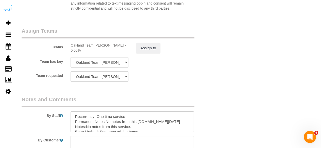
scroll to position [853, 0]
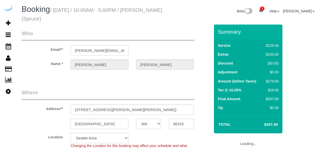
select select "WA"
select select "282"
select select "number:9"
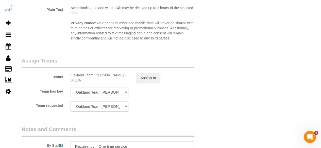
scroll to position [853, 0]
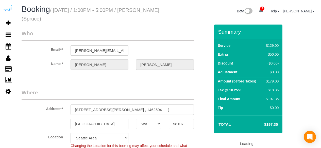
select select "WA"
select select "282"
select select "number:9"
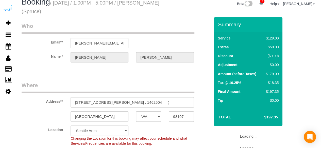
select select "object:813"
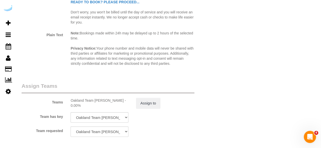
scroll to position [812, 0]
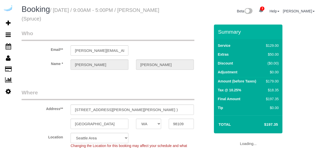
select select "WA"
select select "282"
select select "number:9"
select select "object:813"
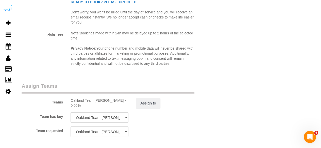
scroll to position [812, 0]
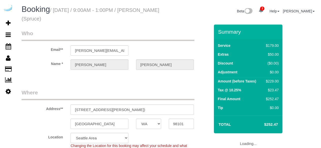
select select "WA"
select select "282"
select select "number:9"
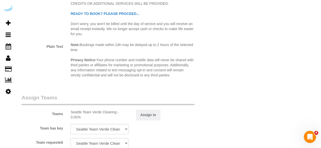
scroll to position [761, 0]
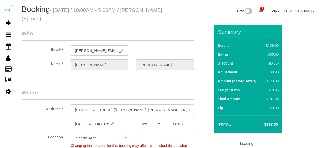
select select "WA"
select select "282"
select select "number:9"
select select "object:806"
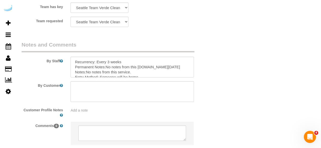
scroll to position [833, 0]
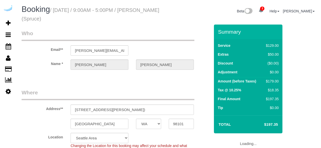
select select "WA"
select select "282"
select select "number:9"
select select "WA"
select select "282"
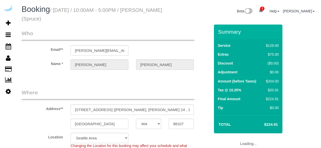
select select "number:9"
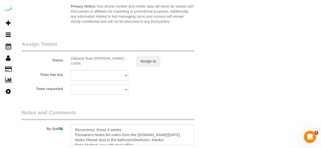
scroll to position [812, 0]
